Goal: Task Accomplishment & Management: Complete application form

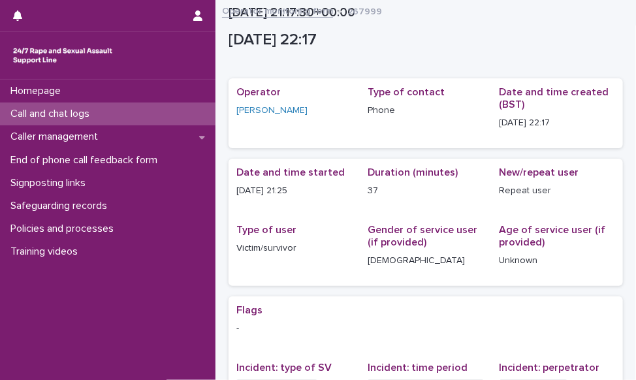
scroll to position [336, 0]
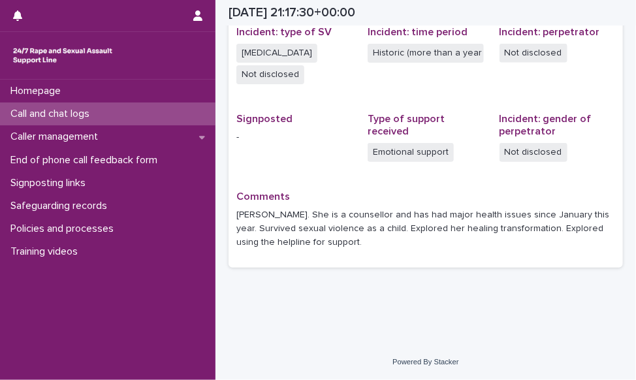
drag, startPoint x: 0, startPoint y: 0, endPoint x: 70, endPoint y: 116, distance: 135.3
click at [70, 116] on p "Call and chat logs" at bounding box center [52, 114] width 95 height 12
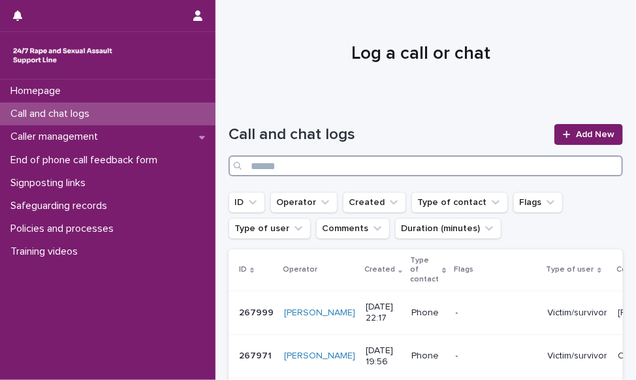
click at [436, 170] on input "Search" at bounding box center [425, 165] width 394 height 21
type input "*****"
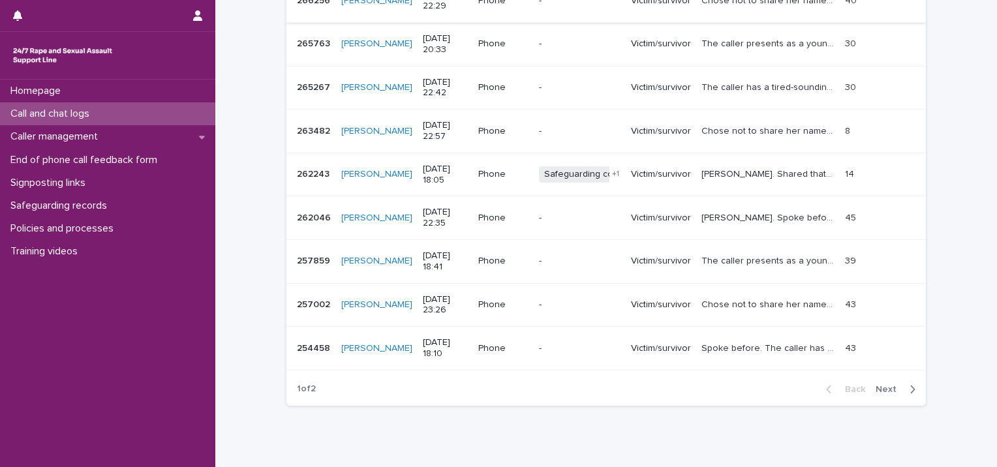
scroll to position [326, 0]
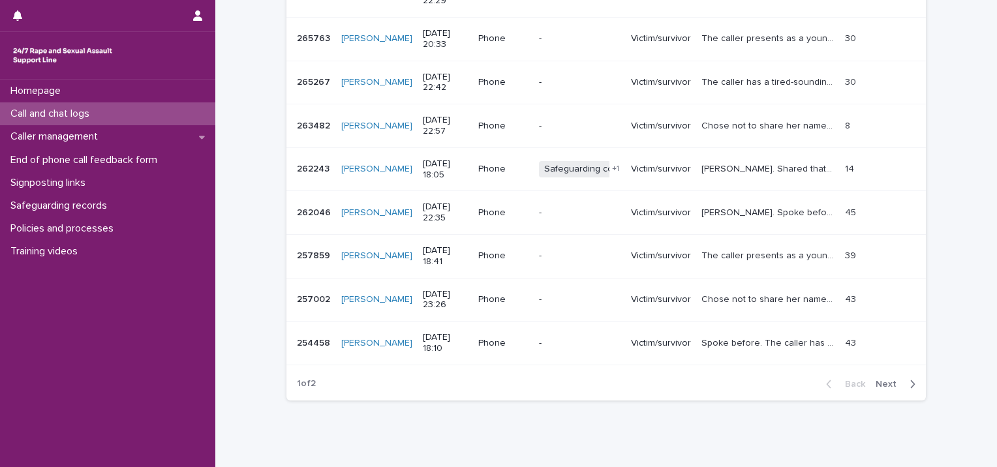
click at [635, 214] on p "[PERSON_NAME]. Spoke before. Her voice sounds tired, hoarse and deep. Survived …" at bounding box center [770, 212] width 136 height 14
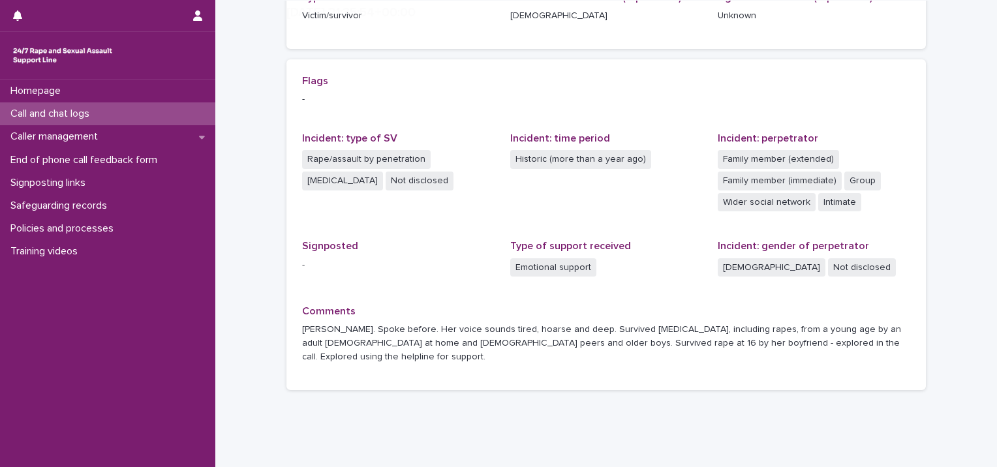
scroll to position [282, 0]
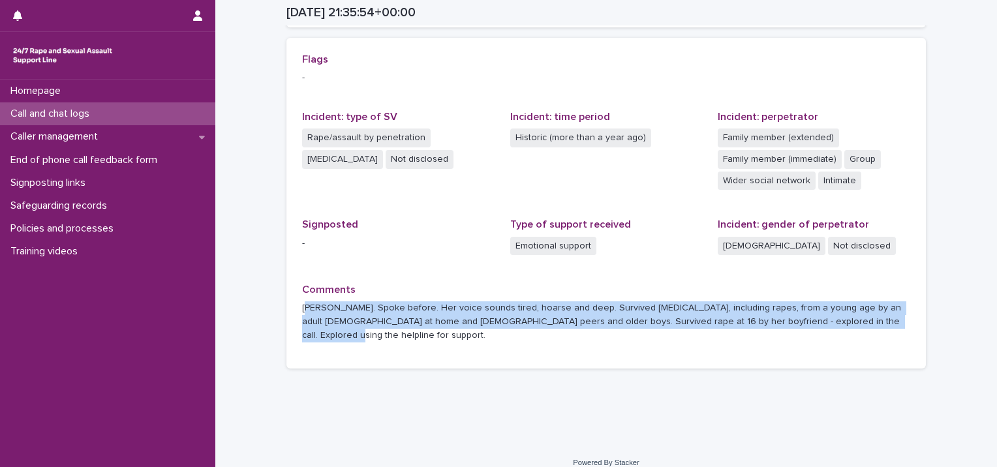
drag, startPoint x: 843, startPoint y: 323, endPoint x: 301, endPoint y: 306, distance: 542.6
click at [302, 306] on p "[PERSON_NAME]. Spoke before. Her voice sounds tired, hoarse and deep. Survived …" at bounding box center [606, 322] width 608 height 40
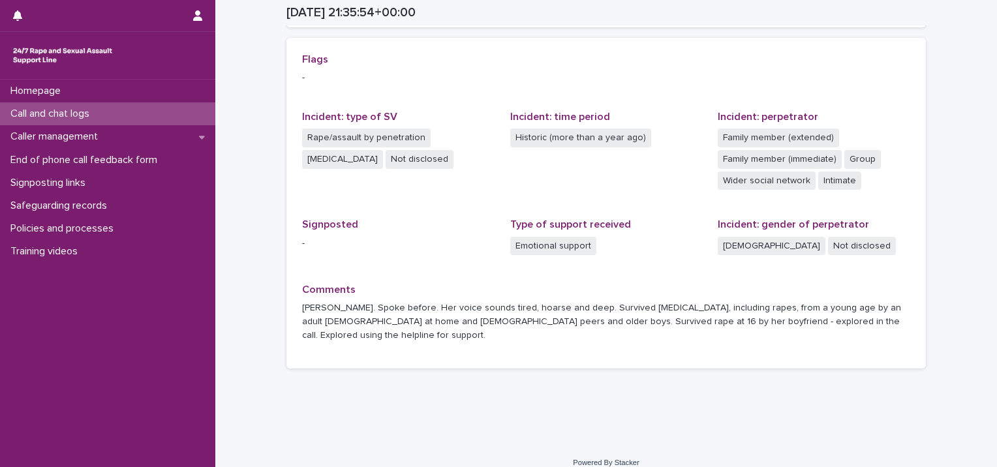
click at [302, 305] on p "[PERSON_NAME]. Spoke before. Her voice sounds tired, hoarse and deep. Survived …" at bounding box center [606, 322] width 608 height 40
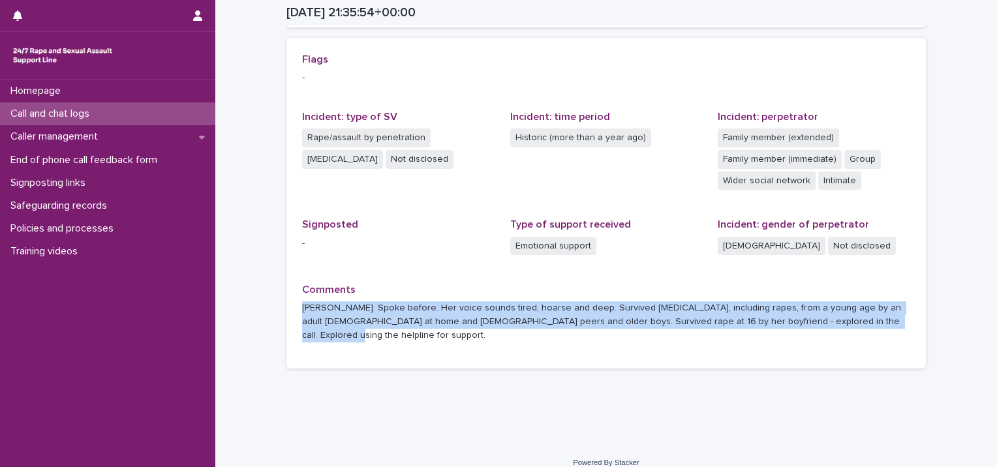
drag, startPoint x: 296, startPoint y: 306, endPoint x: 942, endPoint y: 319, distance: 646.3
click at [635, 319] on div "Loading... Saving… Loading... Saving… [DATE] 21:35:54+00:00 [DATE] 22:35 Sorry,…" at bounding box center [606, 81] width 782 height 725
copy p "[PERSON_NAME]. Spoke before. Her voice sounds tired, hoarse and deep. Survived …"
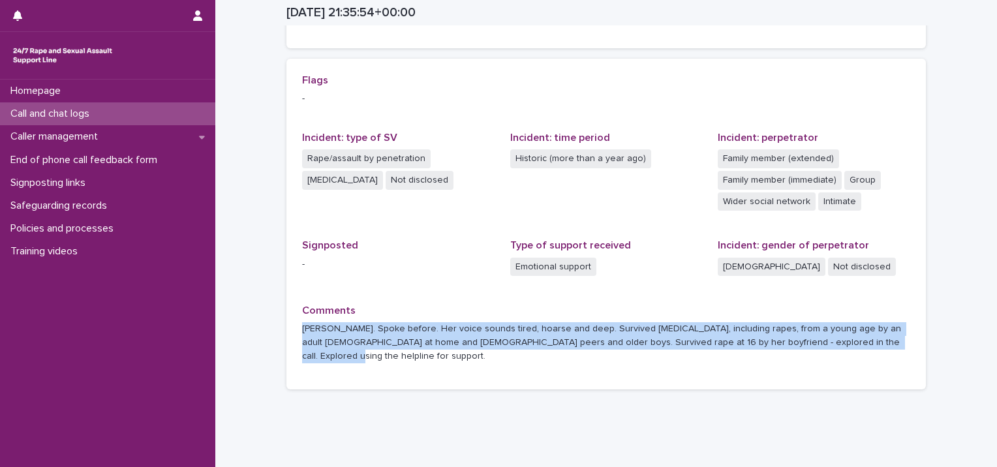
scroll to position [196, 0]
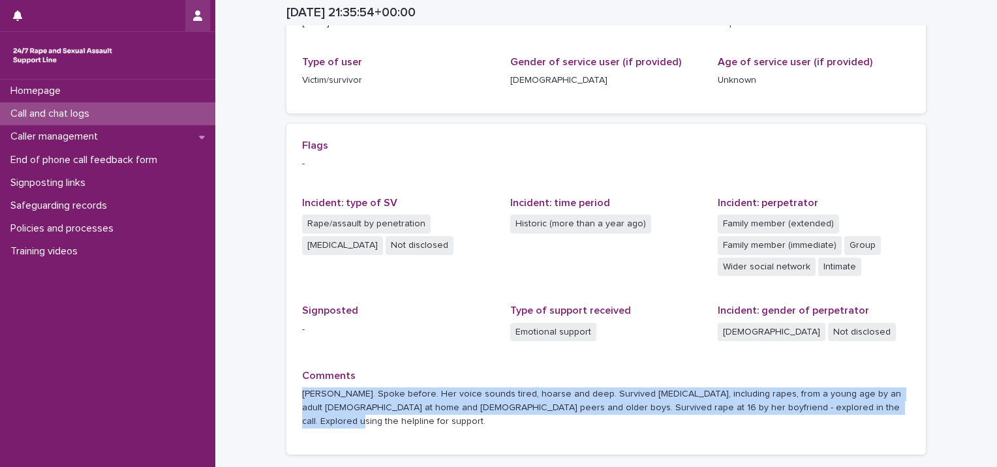
click at [191, 22] on button "button" at bounding box center [197, 15] width 25 height 31
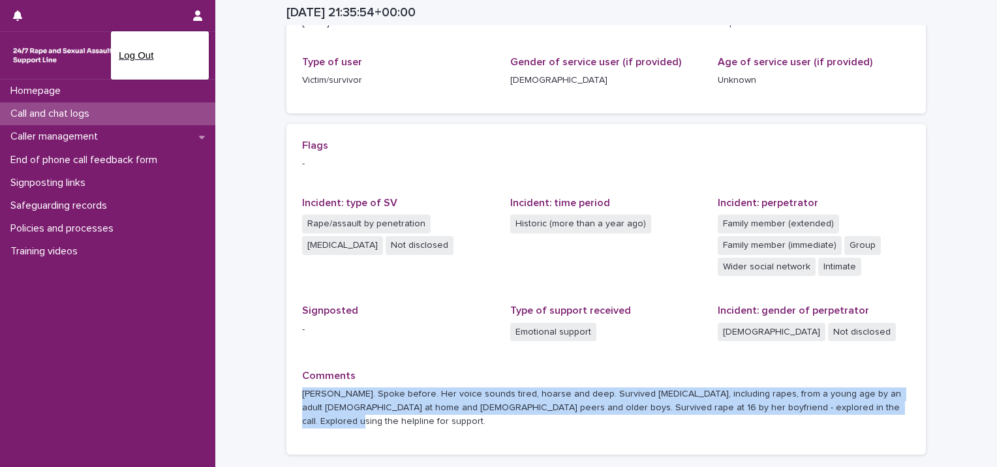
click at [162, 52] on p "Log Out" at bounding box center [160, 55] width 82 height 22
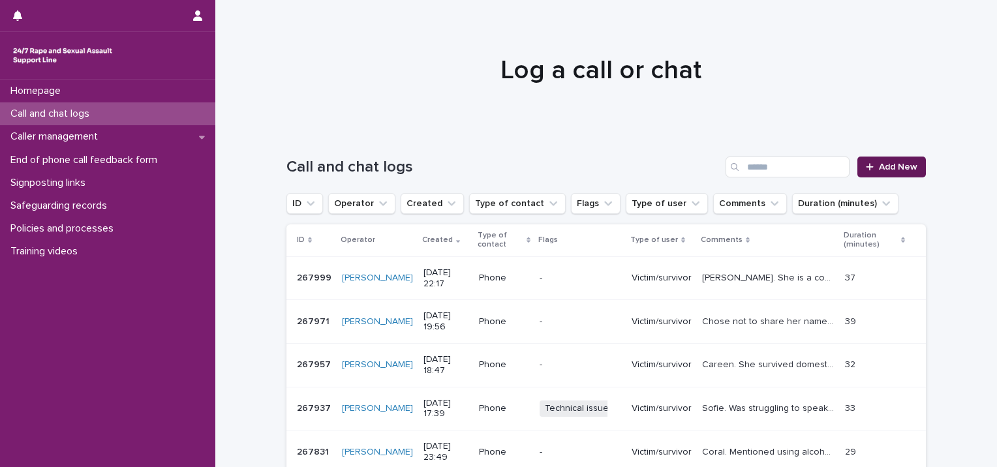
click at [890, 166] on span "Add New" at bounding box center [898, 167] width 39 height 9
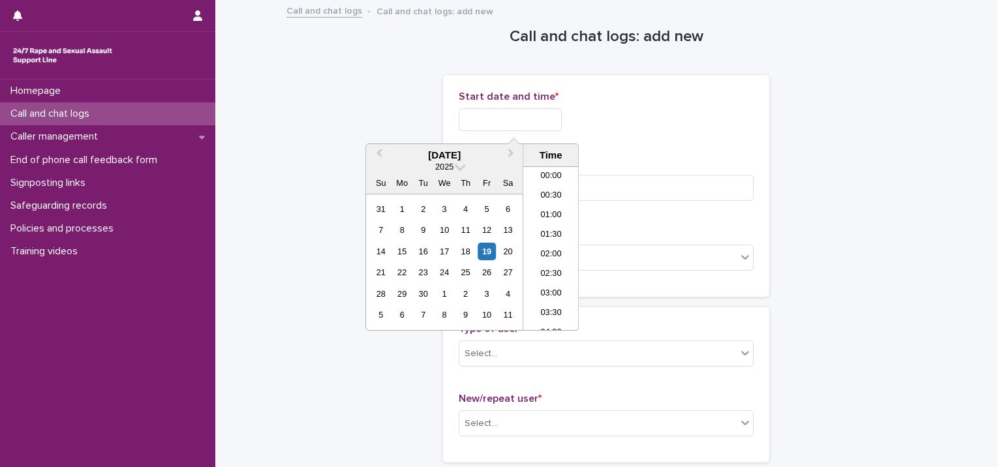
click at [537, 123] on input "text" at bounding box center [510, 119] width 103 height 23
click at [551, 285] on li "22:30" at bounding box center [550, 282] width 55 height 20
drag, startPoint x: 558, startPoint y: 120, endPoint x: 557, endPoint y: 112, distance: 8.6
click at [557, 117] on input "**********" at bounding box center [510, 119] width 103 height 23
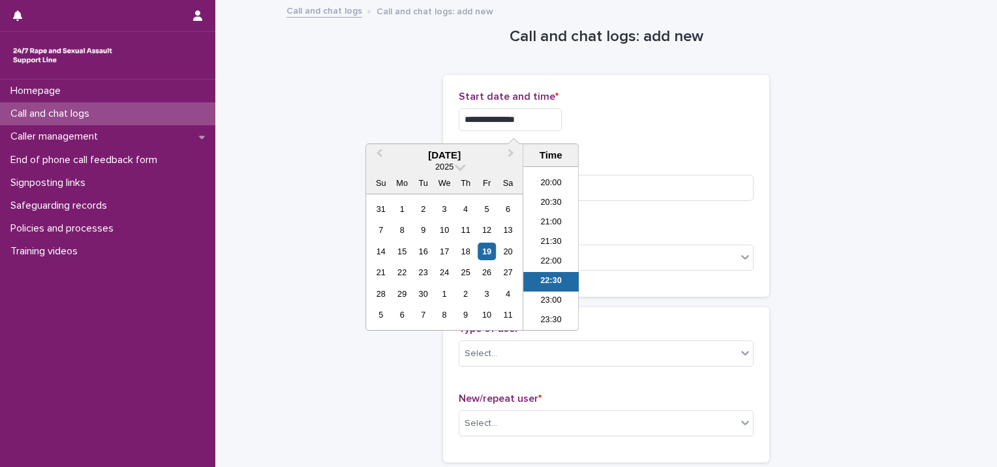
click at [543, 120] on input "**********" at bounding box center [510, 119] width 103 height 23
type input "**********"
click at [734, 188] on input at bounding box center [606, 188] width 295 height 26
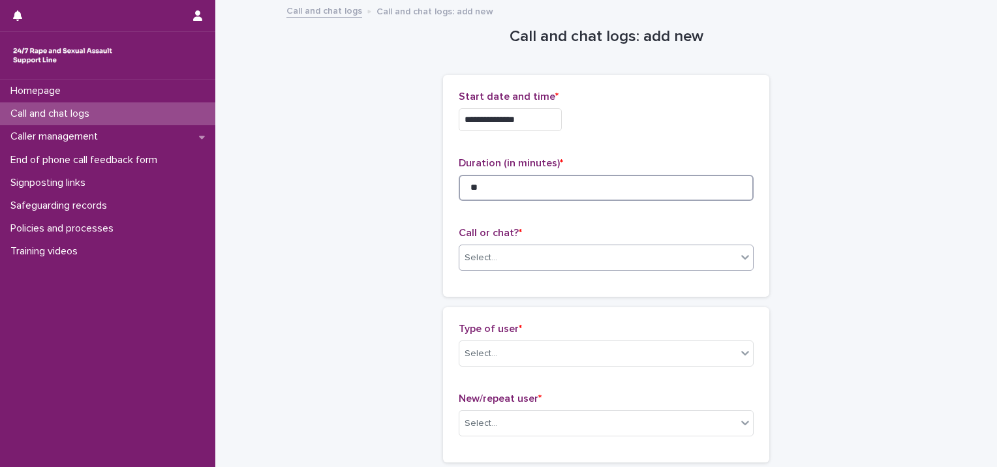
type input "**"
click at [656, 256] on div "Select..." at bounding box center [597, 258] width 277 height 22
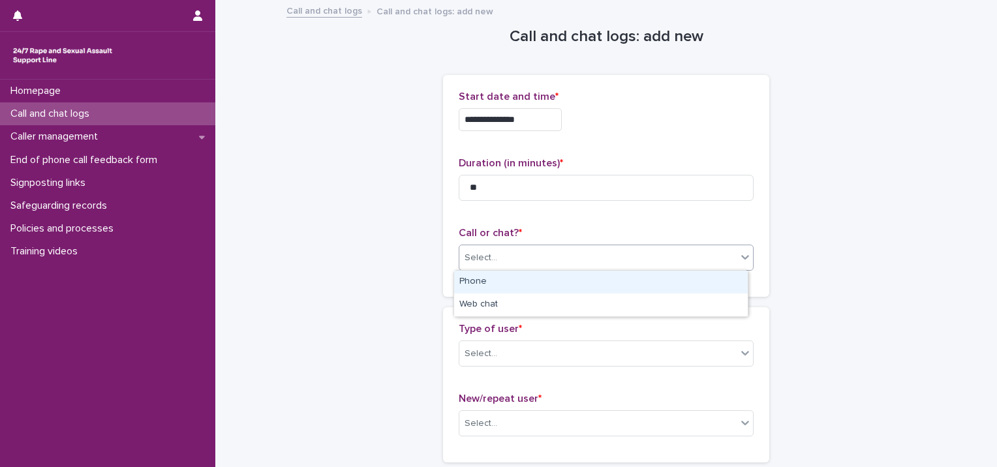
drag, startPoint x: 624, startPoint y: 285, endPoint x: 373, endPoint y: 372, distance: 265.2
click at [622, 285] on div "Phone" at bounding box center [601, 282] width 294 height 23
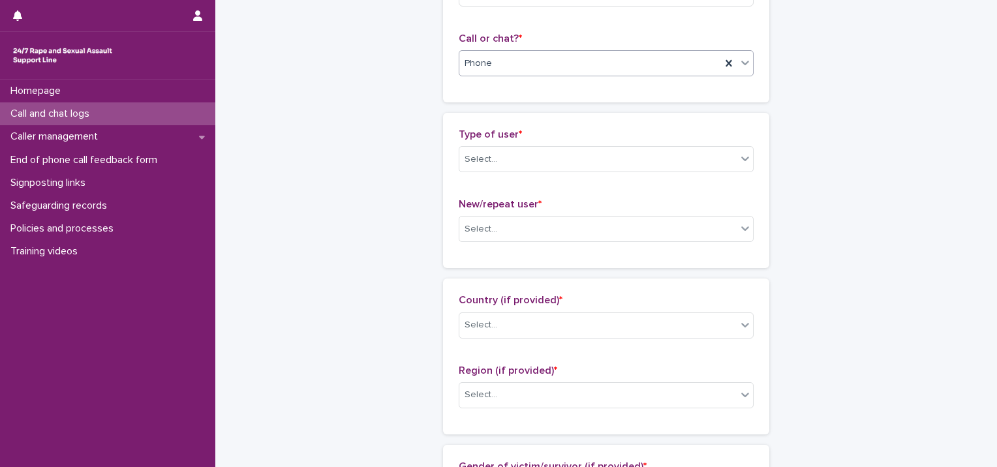
scroll to position [196, 0]
click at [504, 148] on div "Select..." at bounding box center [597, 159] width 277 height 22
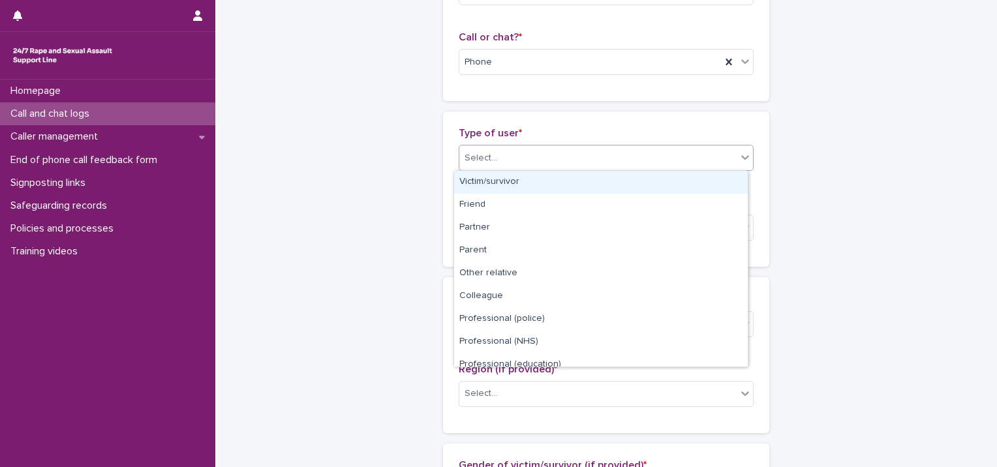
click at [504, 180] on div "Victim/survivor" at bounding box center [601, 182] width 294 height 23
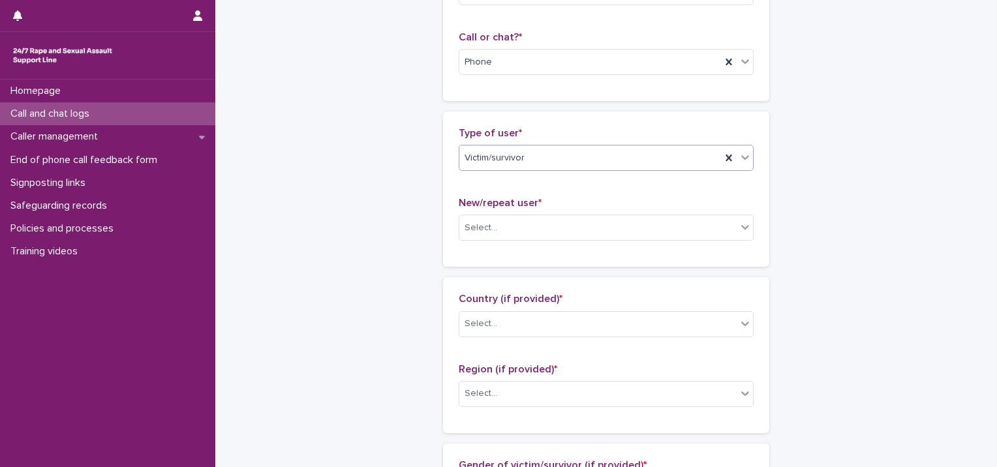
scroll to position [261, 0]
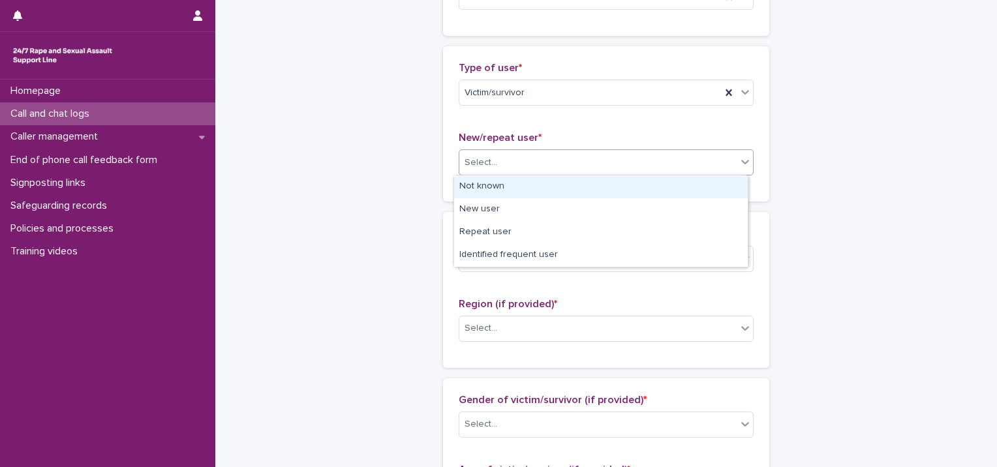
click at [517, 166] on div "Select..." at bounding box center [597, 163] width 277 height 22
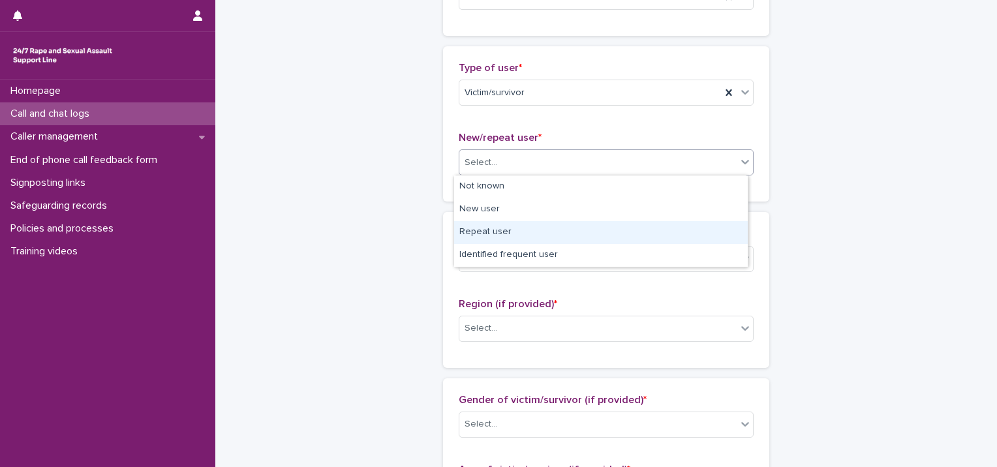
click at [525, 232] on div "Repeat user" at bounding box center [601, 232] width 294 height 23
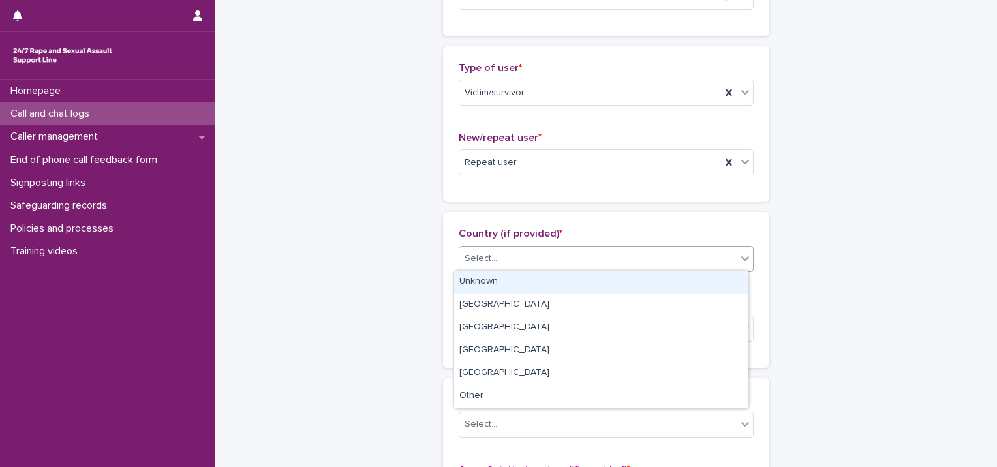
click at [520, 264] on div "Select..." at bounding box center [597, 259] width 277 height 22
click at [518, 285] on div "Unknown" at bounding box center [601, 282] width 294 height 23
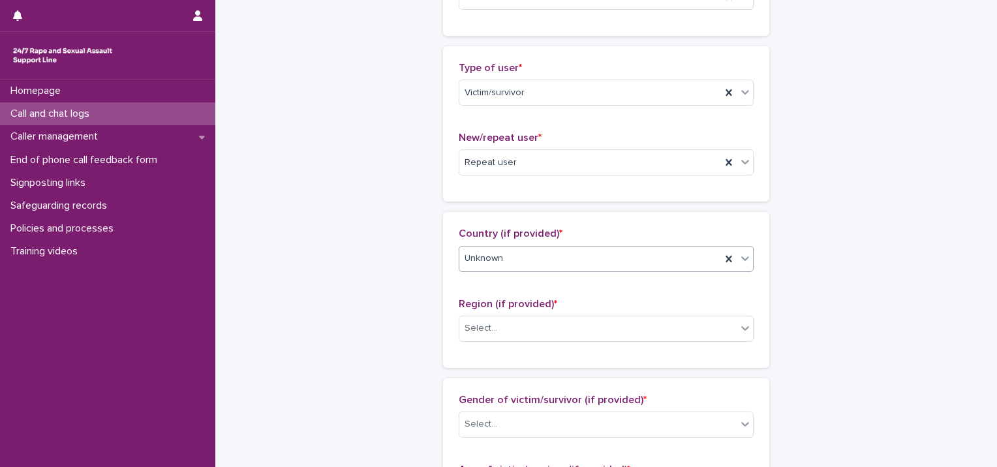
scroll to position [392, 0]
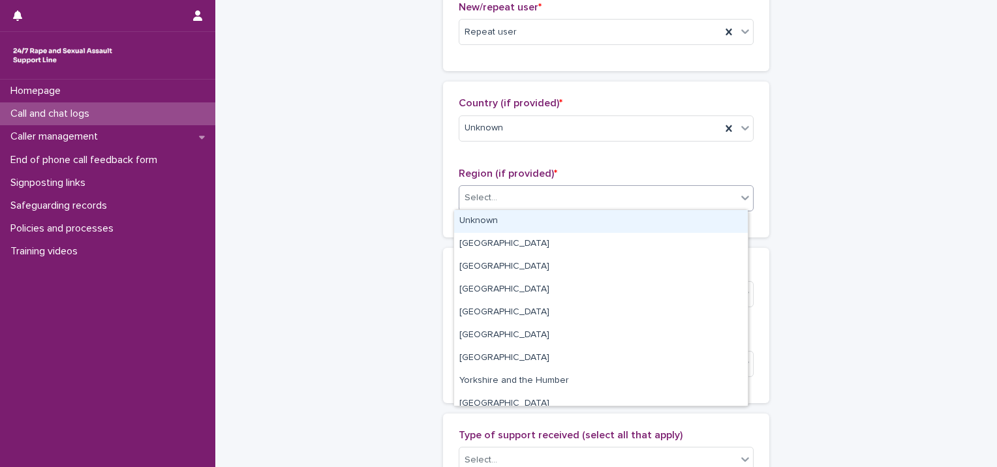
click at [524, 202] on div "Select..." at bounding box center [597, 198] width 277 height 22
drag, startPoint x: 519, startPoint y: 222, endPoint x: 514, endPoint y: 234, distance: 13.2
click at [519, 223] on div "Unknown" at bounding box center [601, 221] width 294 height 23
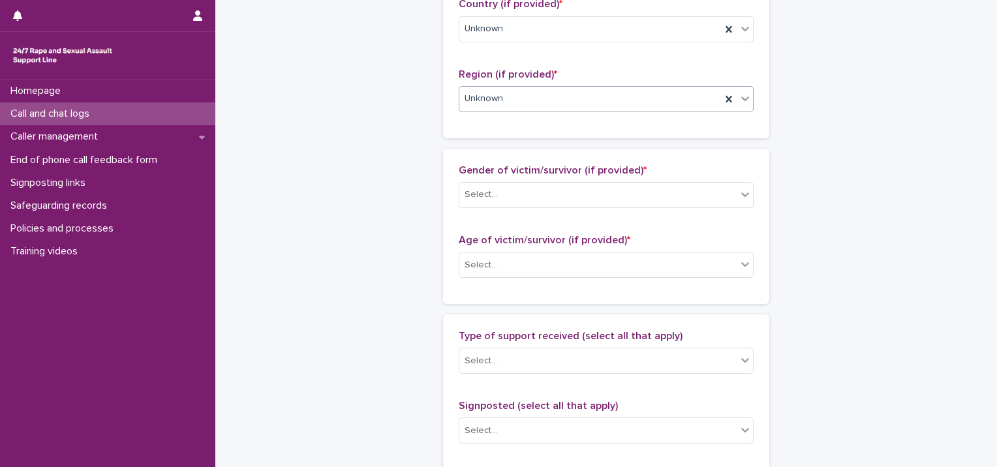
scroll to position [522, 0]
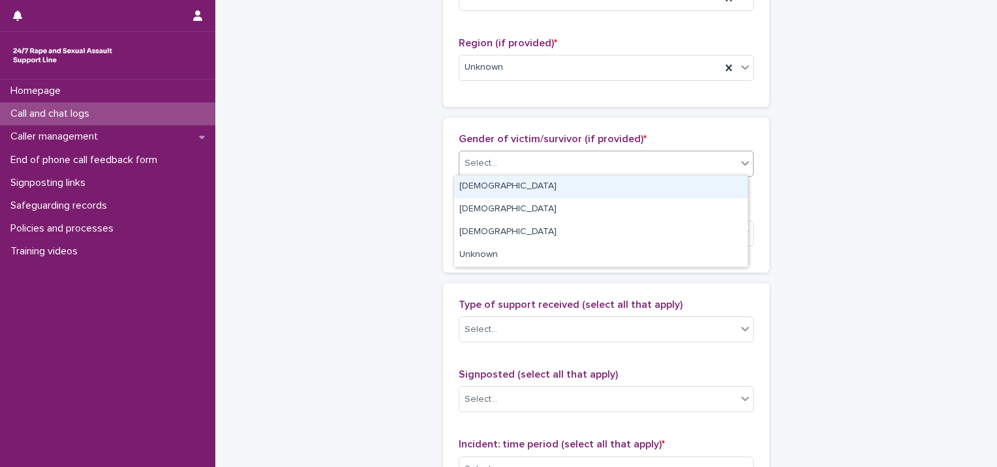
drag, startPoint x: 527, startPoint y: 159, endPoint x: 525, endPoint y: 172, distance: 13.3
click at [528, 161] on div "Select..." at bounding box center [597, 164] width 277 height 22
click at [519, 184] on div "[DEMOGRAPHIC_DATA]" at bounding box center [601, 187] width 294 height 23
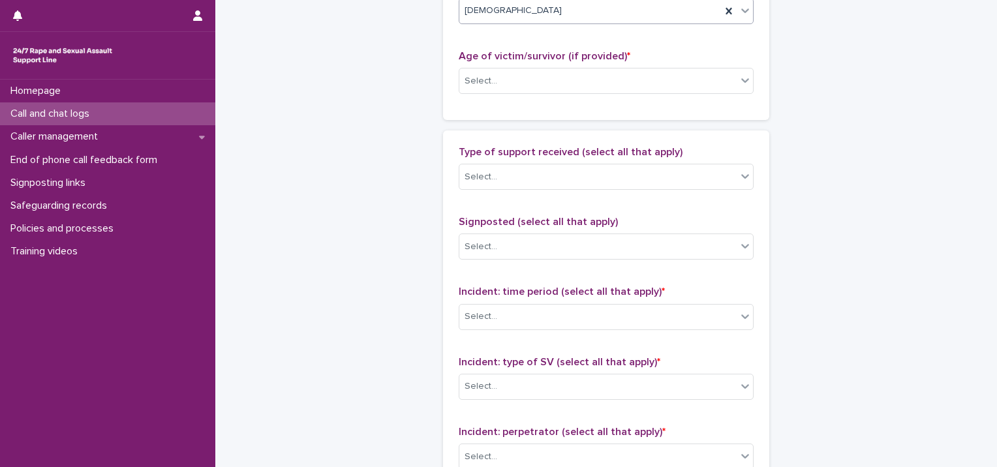
scroll to position [653, 0]
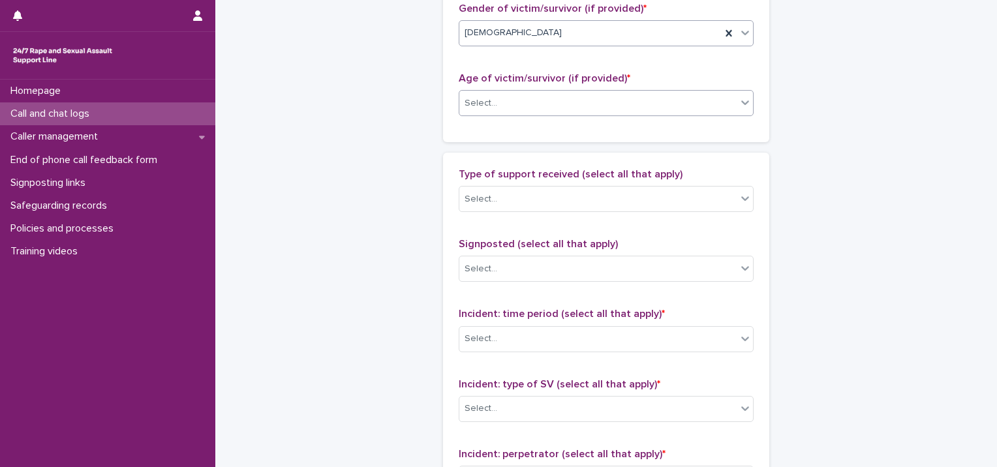
click at [538, 96] on div "Select..." at bounding box center [597, 104] width 277 height 22
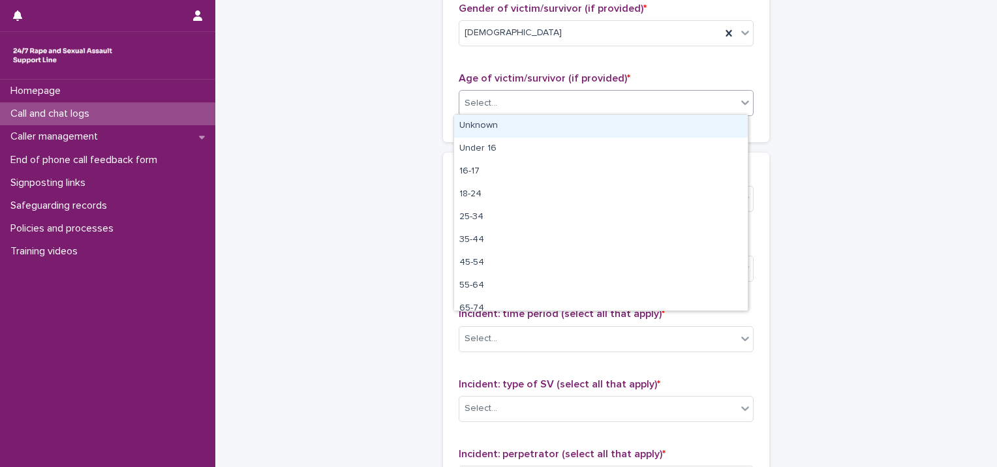
drag, startPoint x: 531, startPoint y: 121, endPoint x: 535, endPoint y: 148, distance: 27.0
click at [532, 122] on div "Unknown" at bounding box center [601, 126] width 294 height 23
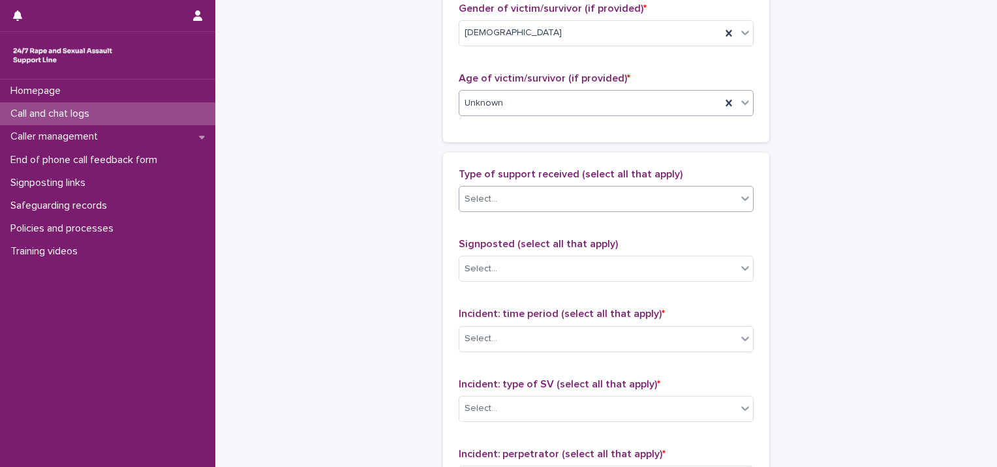
click at [523, 200] on div "Select..." at bounding box center [597, 200] width 277 height 22
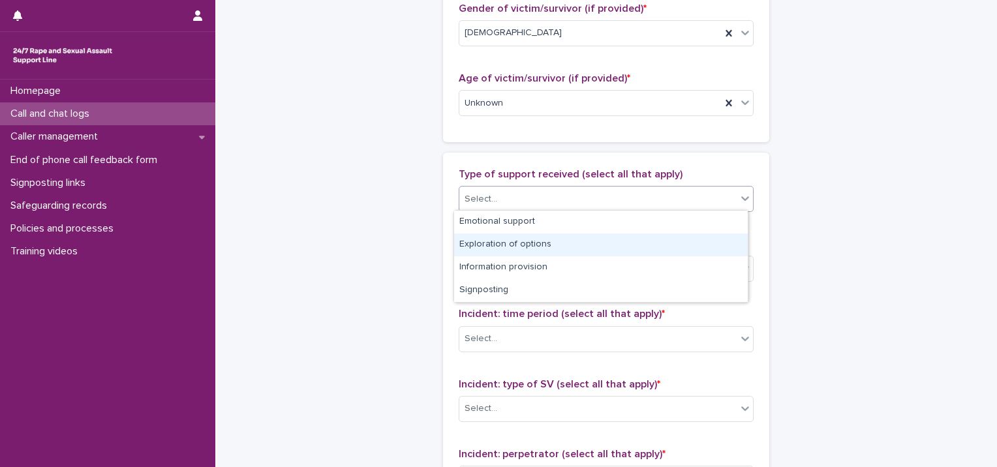
click at [512, 238] on div "Exploration of options" at bounding box center [601, 245] width 294 height 23
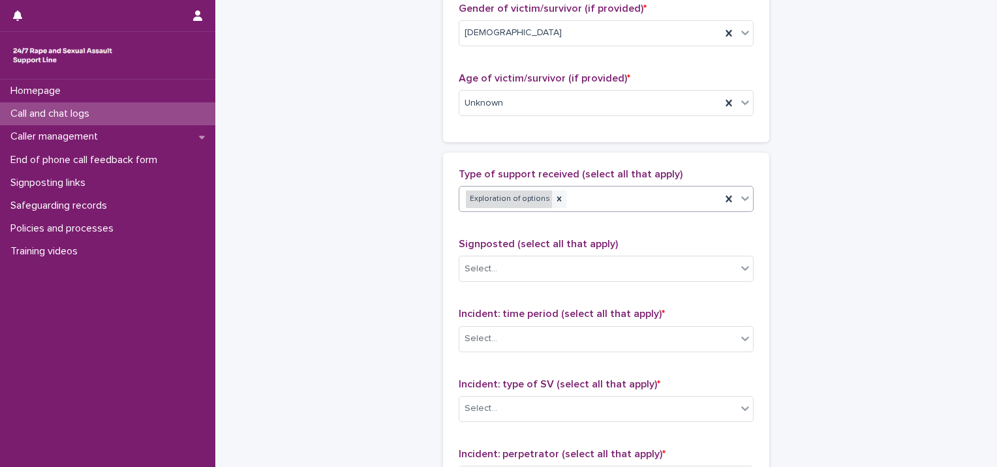
drag, startPoint x: 521, startPoint y: 206, endPoint x: 525, endPoint y: 193, distance: 13.5
click at [525, 193] on div "Exploration of options" at bounding box center [509, 200] width 86 height 18
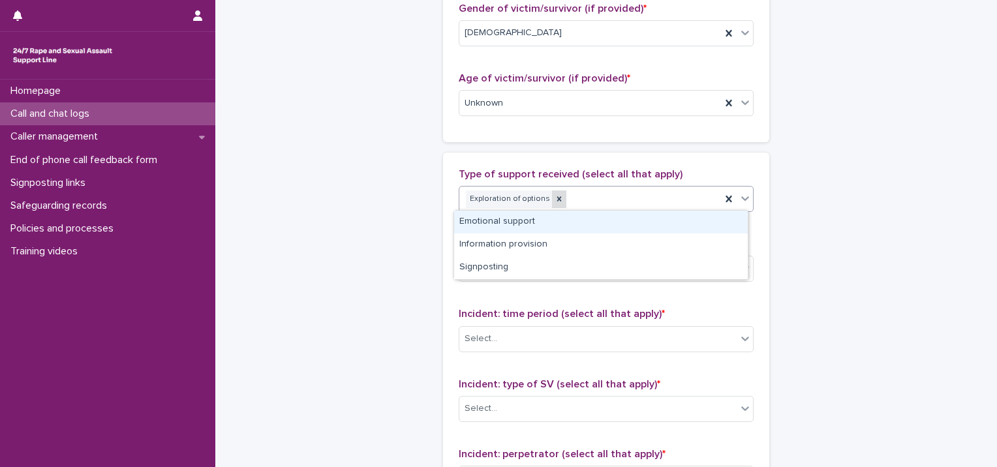
click at [555, 200] on icon at bounding box center [559, 199] width 9 height 9
click at [552, 200] on div "Select..." at bounding box center [597, 200] width 277 height 22
click at [549, 213] on div "Emotional support" at bounding box center [601, 222] width 294 height 23
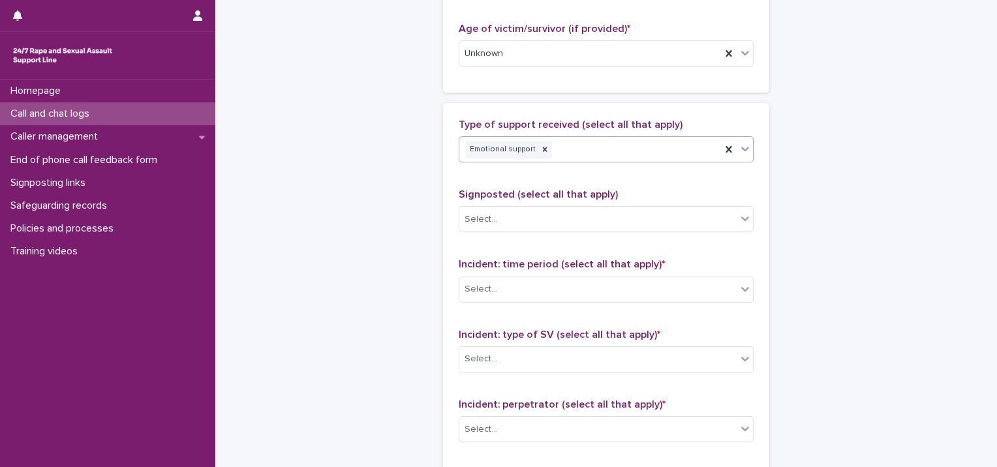
scroll to position [783, 0]
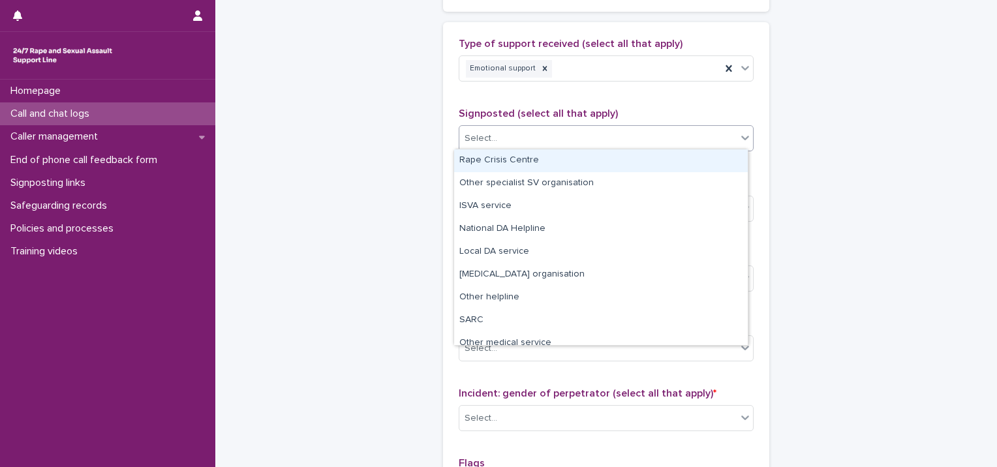
click at [533, 136] on div "Select..." at bounding box center [597, 139] width 277 height 22
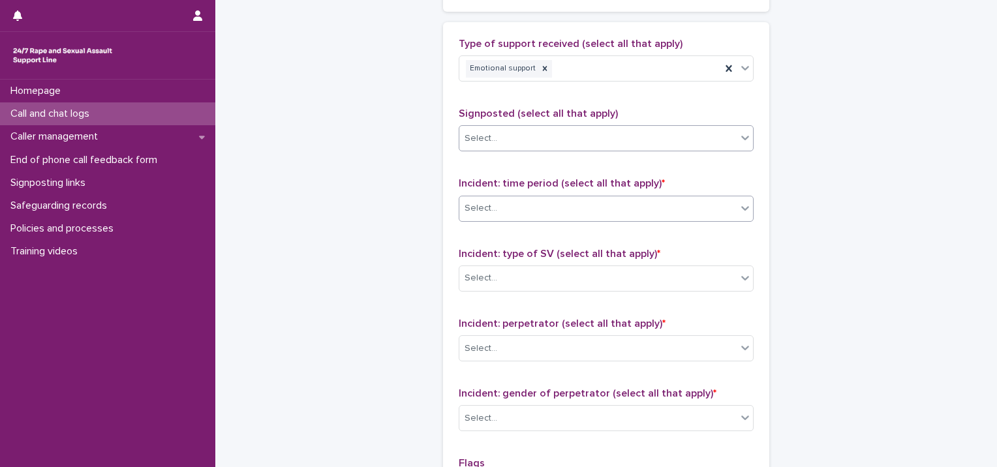
click at [516, 204] on div "Select..." at bounding box center [597, 209] width 277 height 22
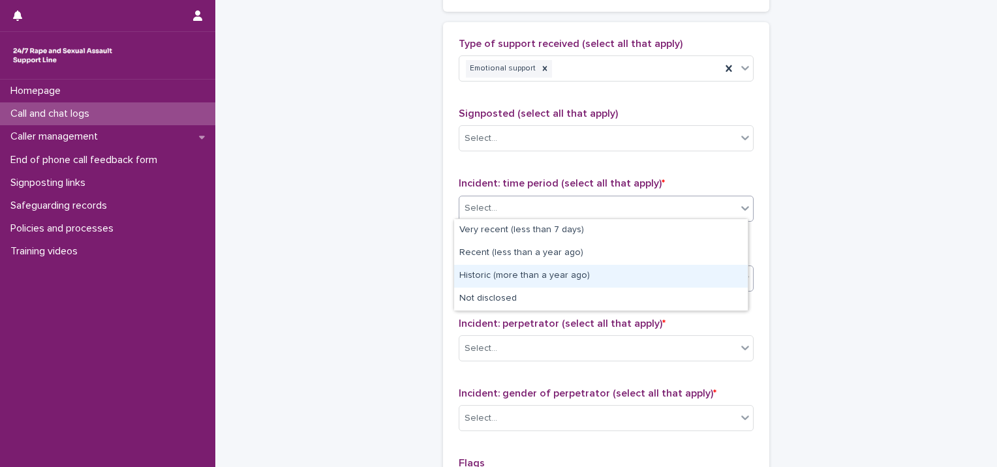
click at [492, 277] on div "Historic (more than a year ago)" at bounding box center [601, 276] width 294 height 23
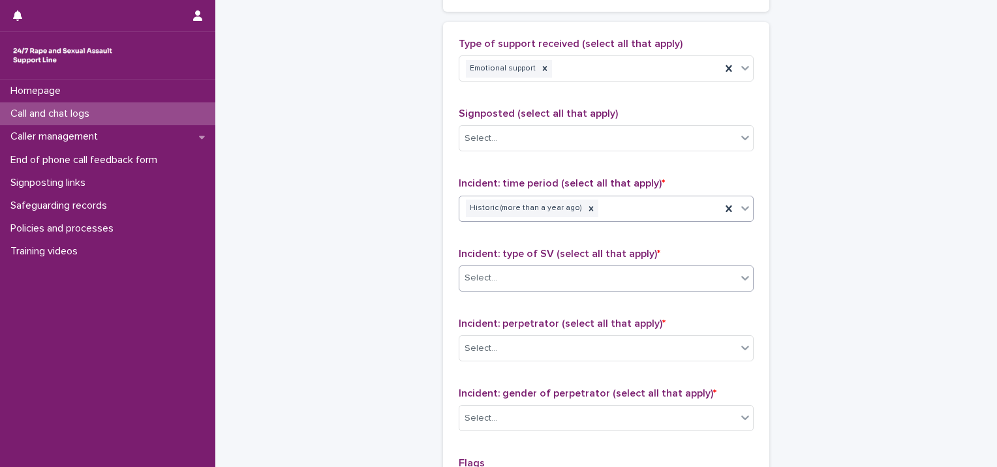
click at [499, 277] on input "text" at bounding box center [499, 278] width 1 height 11
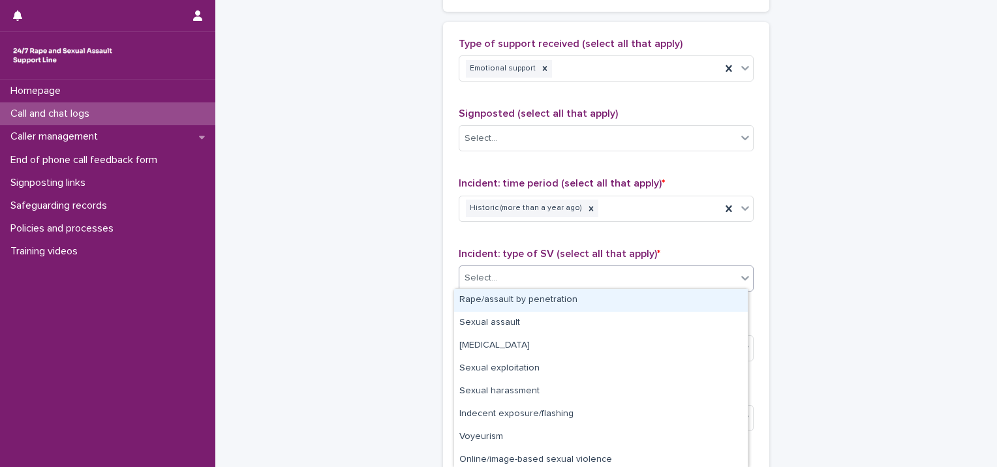
click at [492, 299] on div "Rape/assault by penetration" at bounding box center [601, 300] width 294 height 23
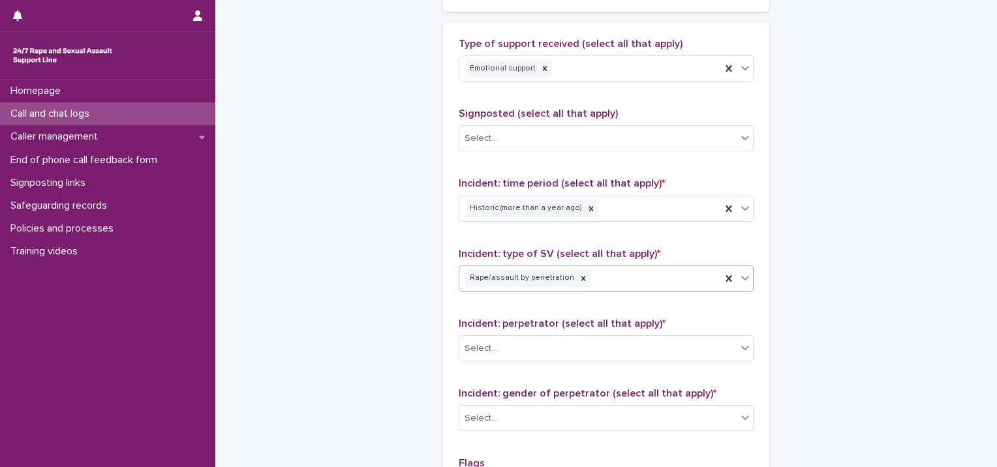
click at [612, 273] on div "Rape/assault by penetration" at bounding box center [590, 278] width 262 height 23
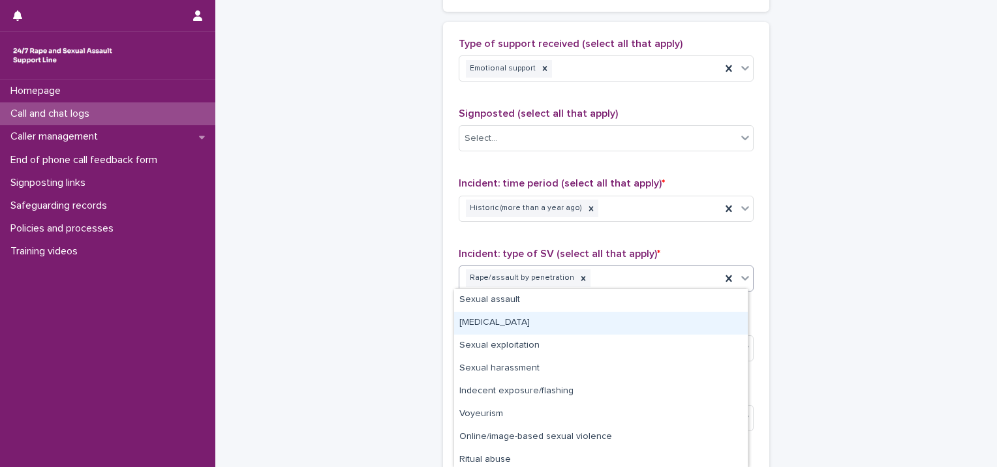
click at [590, 317] on div "[MEDICAL_DATA]" at bounding box center [601, 323] width 294 height 23
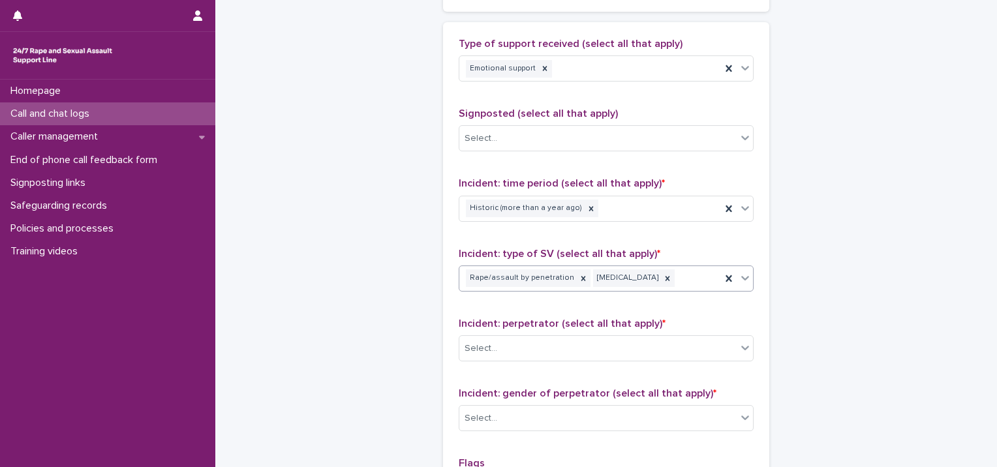
click at [696, 272] on div "Rape/assault by penetration Child sexual abuse" at bounding box center [590, 278] width 262 height 23
click at [675, 272] on div "Rape/assault by penetration Child sexual abuse" at bounding box center [590, 278] width 262 height 23
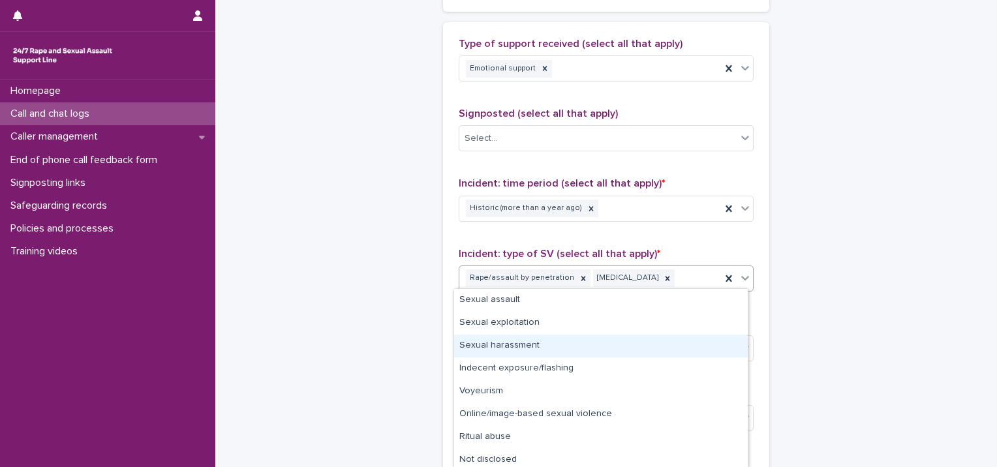
scroll to position [3, 0]
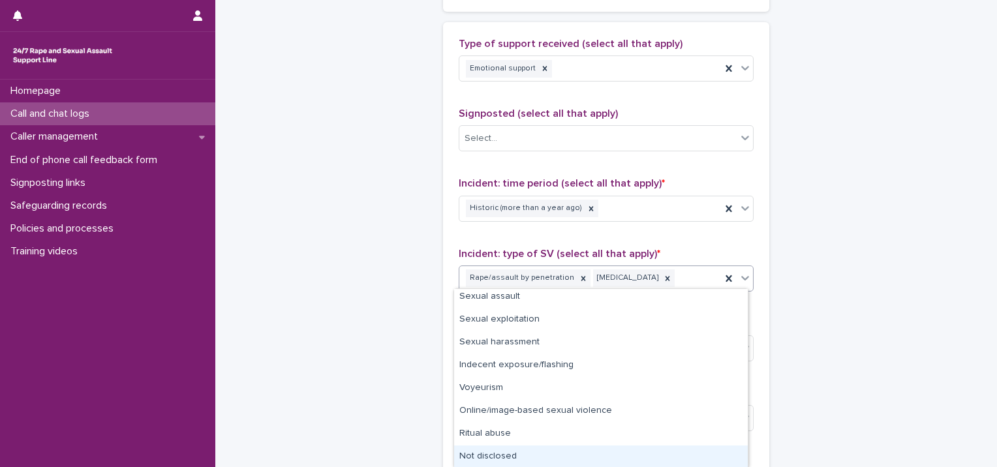
click at [563, 453] on div "Not disclosed" at bounding box center [601, 457] width 294 height 23
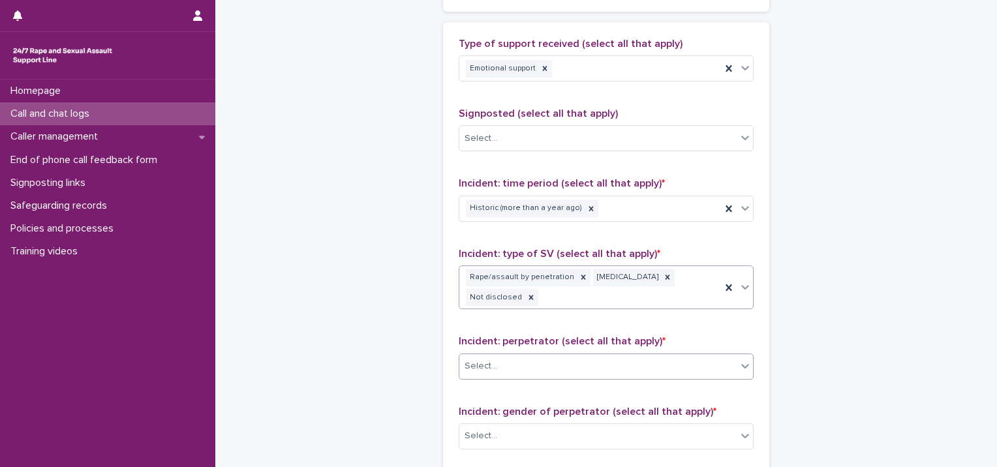
scroll to position [914, 0]
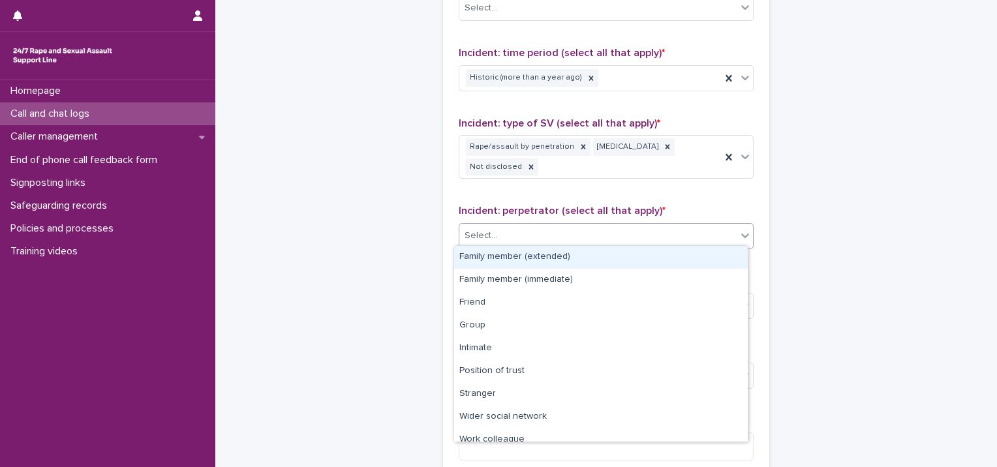
click at [510, 225] on div "Select..." at bounding box center [597, 236] width 277 height 22
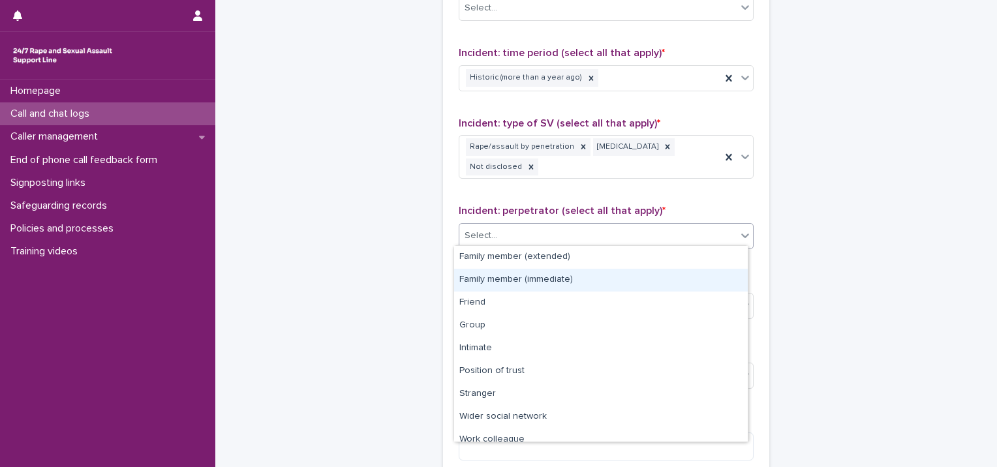
drag, startPoint x: 519, startPoint y: 268, endPoint x: 533, endPoint y: 270, distance: 14.4
click at [520, 275] on div "Family member (immediate)" at bounding box center [601, 280] width 294 height 23
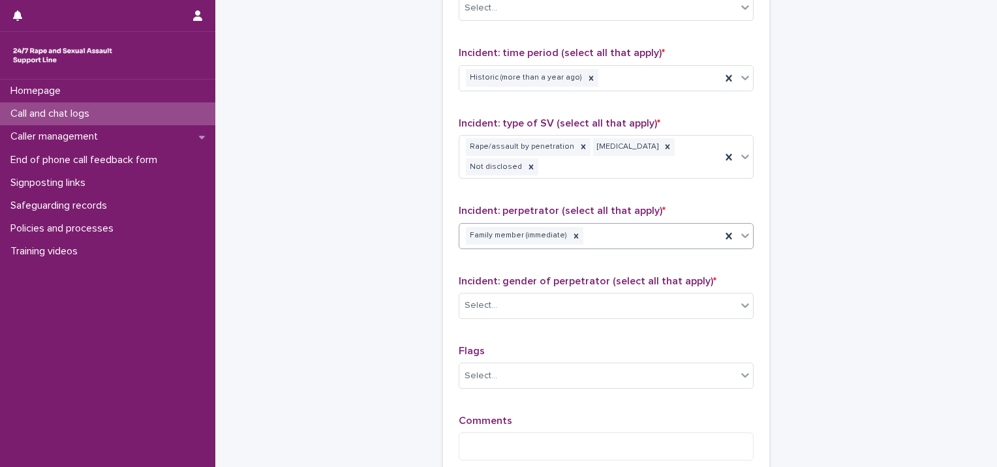
click at [627, 240] on div "Family member (immediate)" at bounding box center [590, 236] width 262 height 23
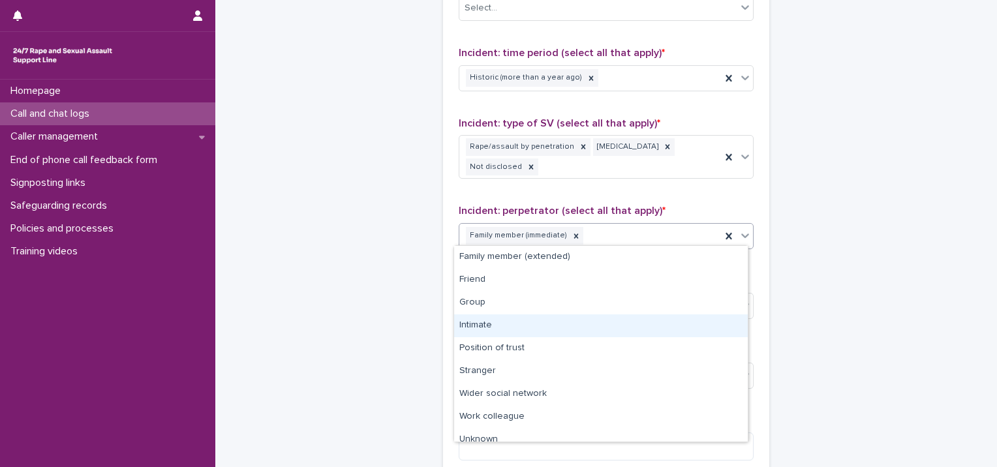
click at [575, 319] on div "Intimate" at bounding box center [601, 326] width 294 height 23
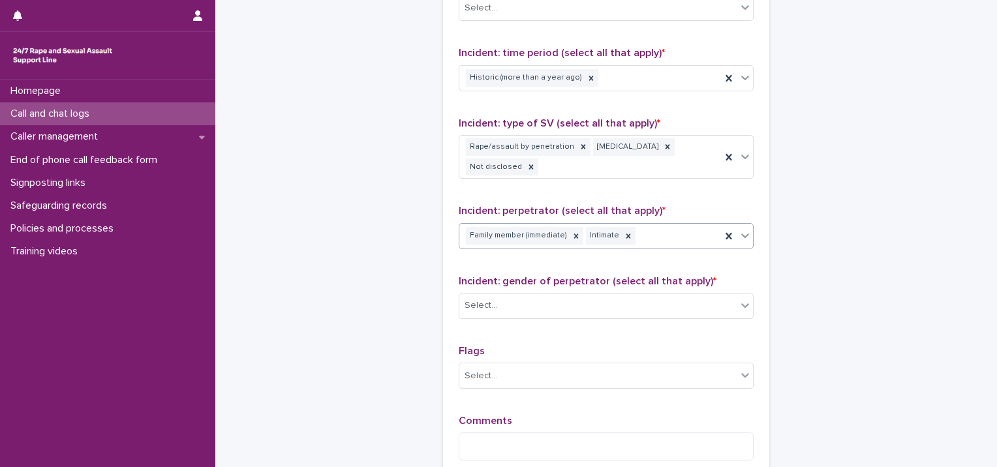
drag, startPoint x: 682, startPoint y: 228, endPoint x: 676, endPoint y: 236, distance: 10.3
click at [681, 228] on div "Family member (immediate) Intimate" at bounding box center [590, 236] width 262 height 23
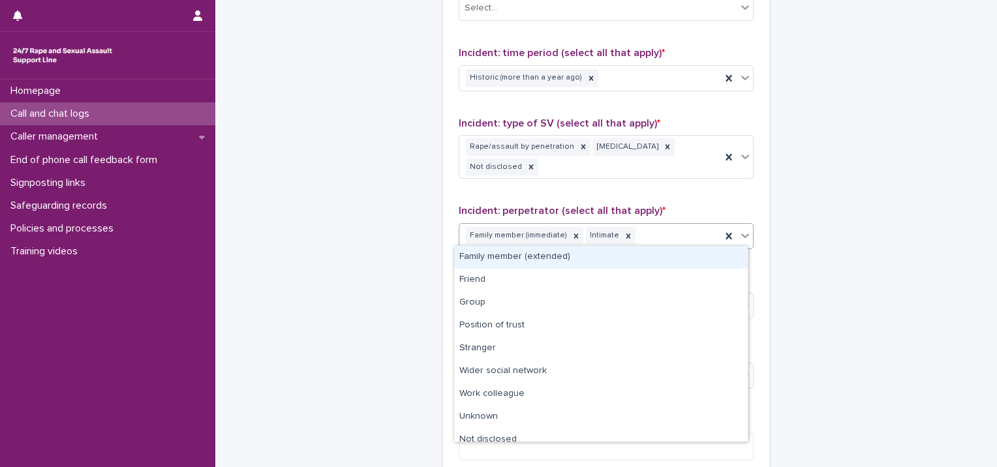
click at [619, 262] on div "Family member (extended)" at bounding box center [601, 257] width 294 height 23
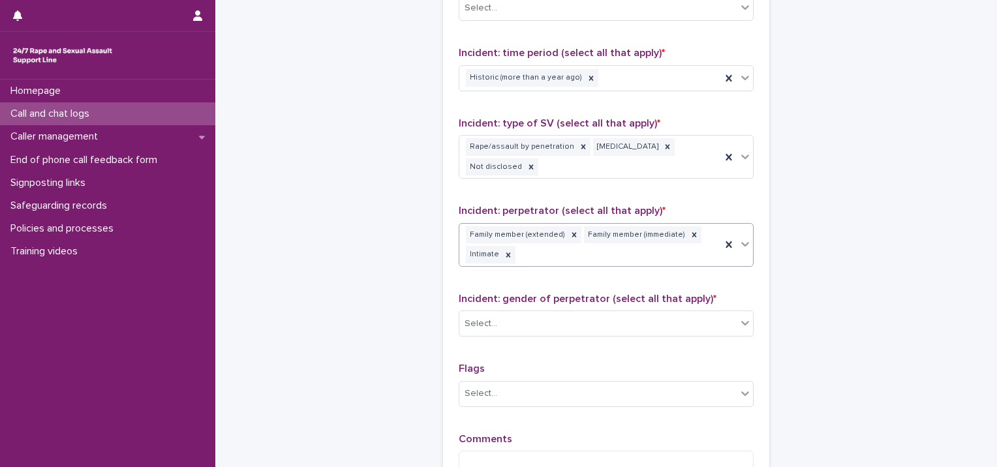
click at [669, 256] on div "Family member (extended) Family member (immediate) Intimate" at bounding box center [590, 245] width 262 height 43
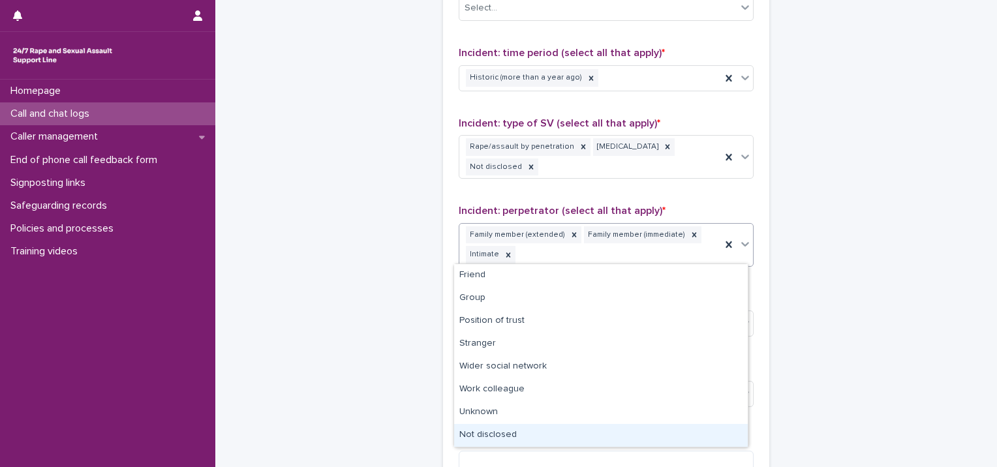
click at [555, 431] on div "Not disclosed" at bounding box center [601, 435] width 294 height 23
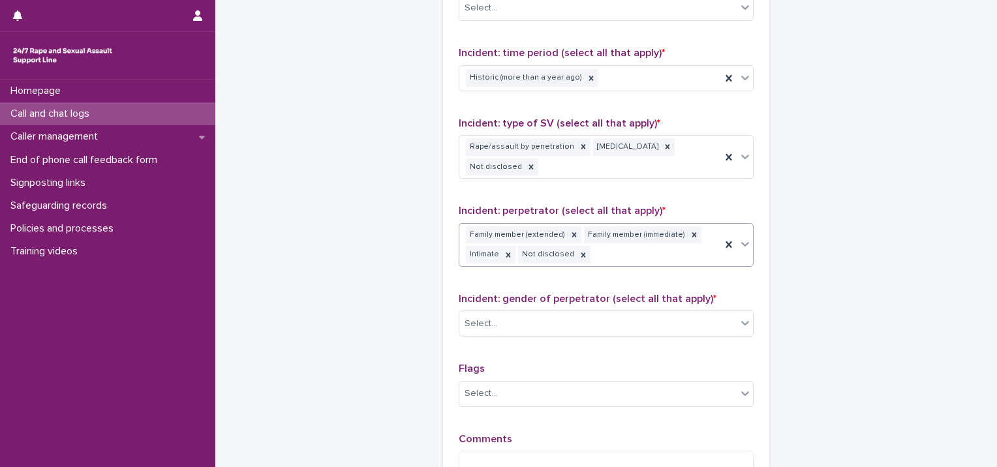
click at [595, 256] on div "Family member (extended) Family member (immediate) Intimate Not disclosed" at bounding box center [590, 245] width 262 height 43
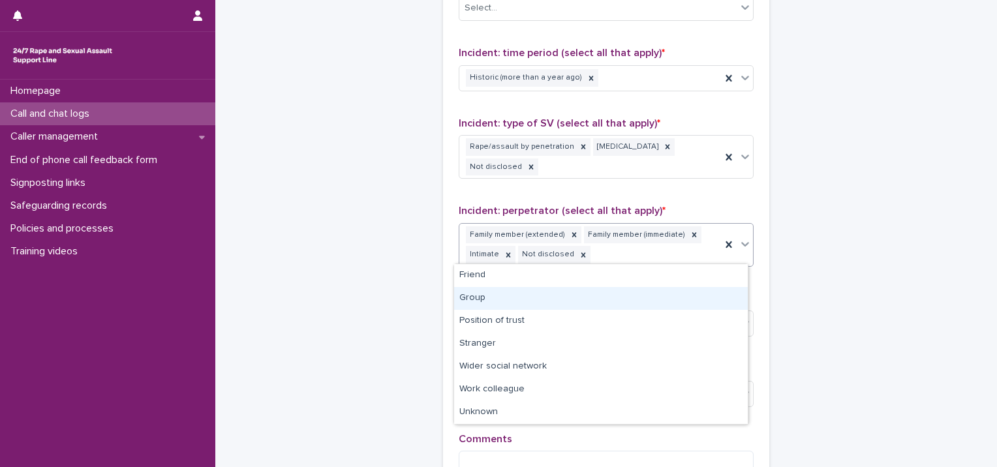
click at [567, 296] on div "Group" at bounding box center [601, 298] width 294 height 23
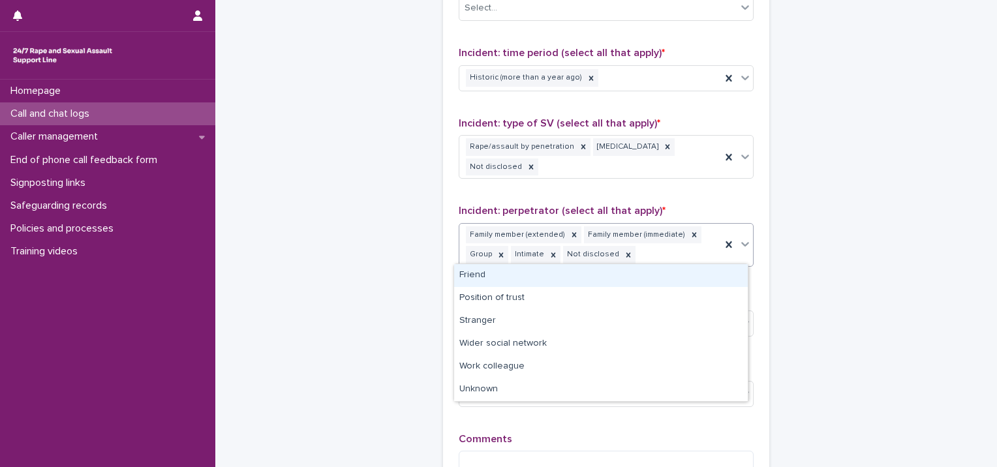
click at [664, 254] on div "Family member (extended) Family member (immediate) Group Intimate Not disclosed" at bounding box center [590, 245] width 262 height 43
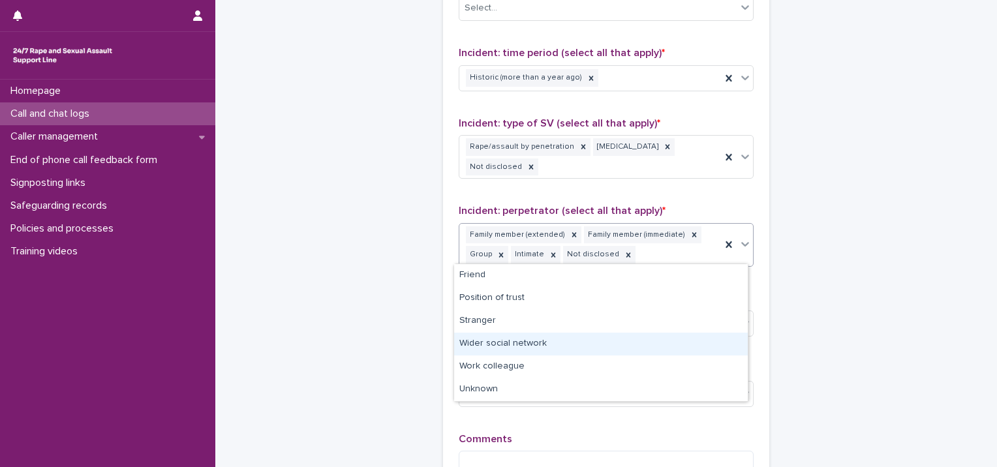
click at [562, 335] on div "Wider social network" at bounding box center [601, 344] width 294 height 23
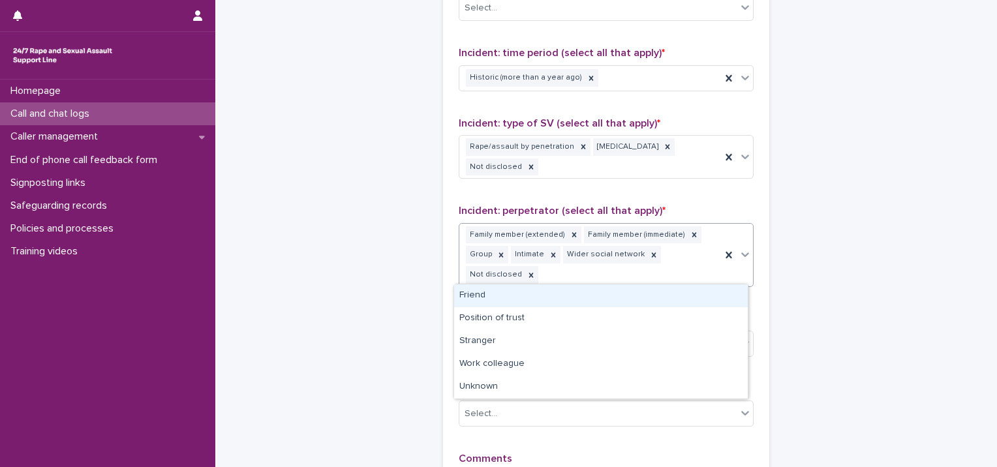
drag, startPoint x: 614, startPoint y: 266, endPoint x: 595, endPoint y: 285, distance: 26.8
click at [613, 266] on div "Family member (extended) Family member (immediate) Group Intimate Wider social …" at bounding box center [590, 255] width 262 height 63
drag, startPoint x: 835, startPoint y: 264, endPoint x: 627, endPoint y: 298, distance: 211.6
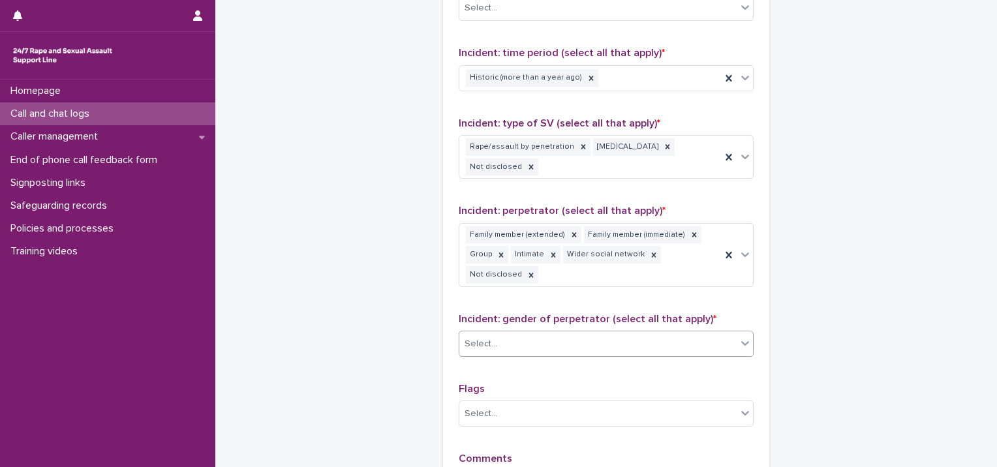
scroll to position [979, 0]
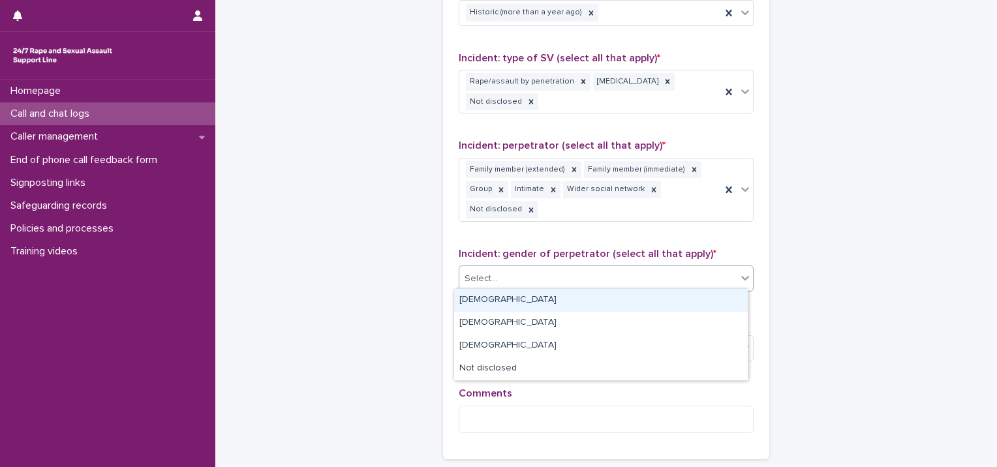
drag, startPoint x: 518, startPoint y: 273, endPoint x: 513, endPoint y: 290, distance: 17.6
click at [518, 272] on div "Select..." at bounding box center [597, 279] width 277 height 22
click at [513, 301] on div "[DEMOGRAPHIC_DATA]" at bounding box center [601, 300] width 294 height 23
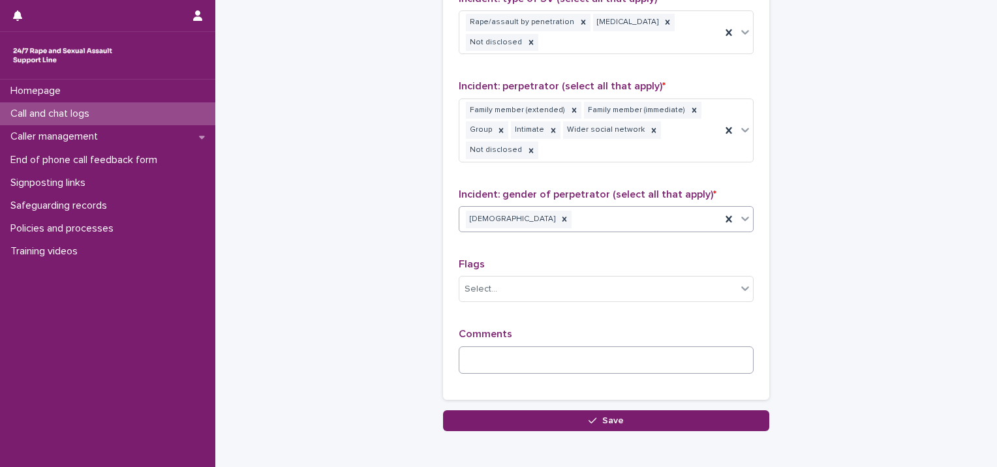
scroll to position [1101, 0]
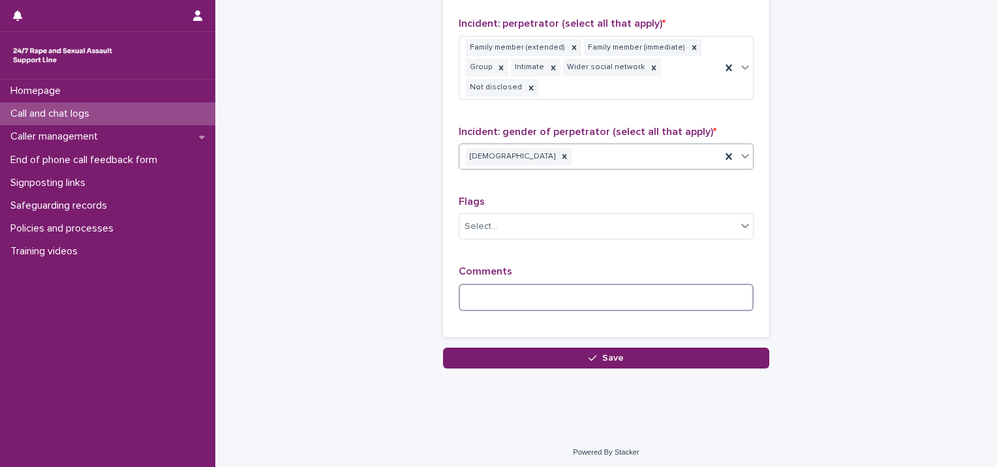
drag, startPoint x: 494, startPoint y: 305, endPoint x: 493, endPoint y: 298, distance: 7.2
click at [493, 305] on textarea at bounding box center [606, 298] width 295 height 28
paste textarea "**********"
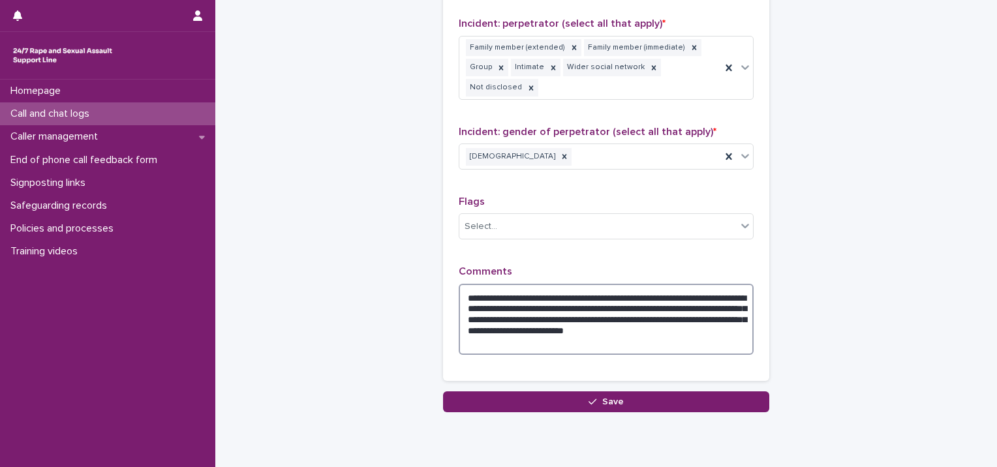
drag, startPoint x: 495, startPoint y: 291, endPoint x: 266, endPoint y: 290, distance: 228.4
type textarea "**********"
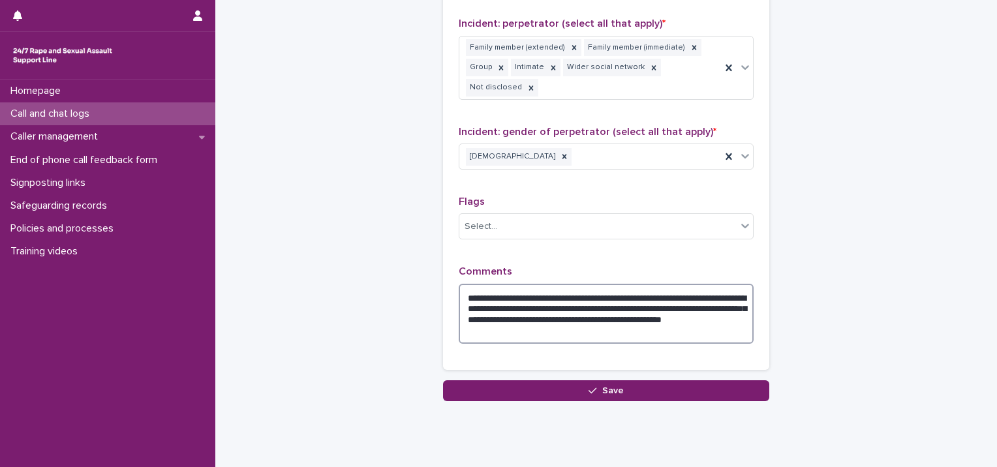
drag, startPoint x: 595, startPoint y: 326, endPoint x: 438, endPoint y: 299, distance: 159.7
click at [443, 297] on div "**********" at bounding box center [606, 37] width 326 height 666
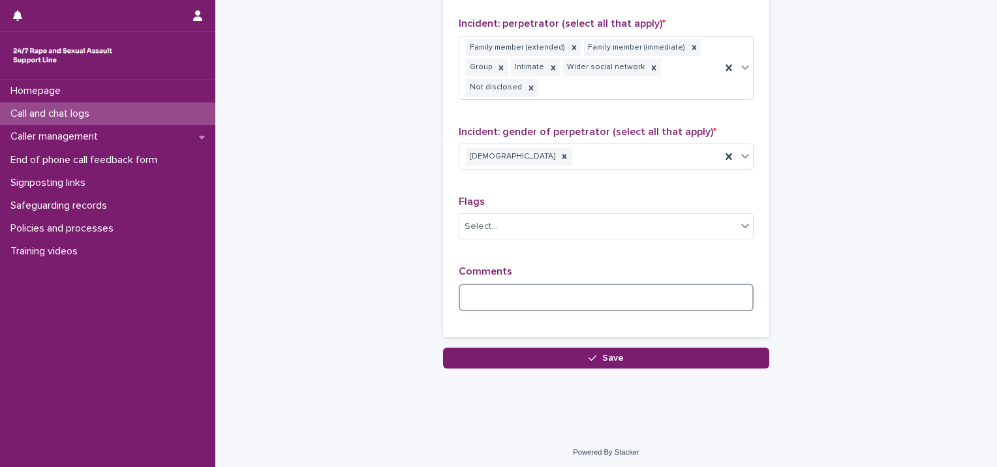
paste textarea "**********"
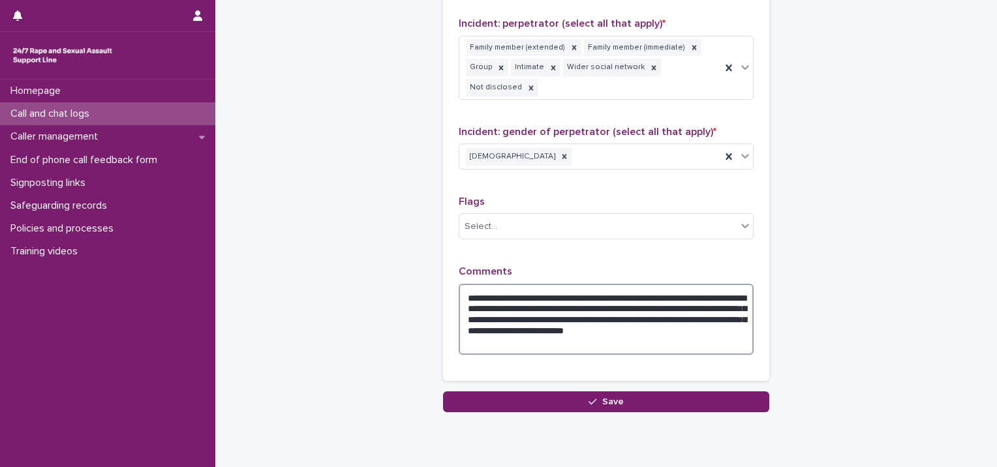
click at [496, 296] on textarea "**********" at bounding box center [606, 320] width 295 height 72
click at [493, 293] on textarea "**********" at bounding box center [606, 320] width 295 height 72
drag, startPoint x: 600, startPoint y: 326, endPoint x: 518, endPoint y: 332, distance: 82.4
click at [518, 332] on textarea "**********" at bounding box center [606, 320] width 295 height 72
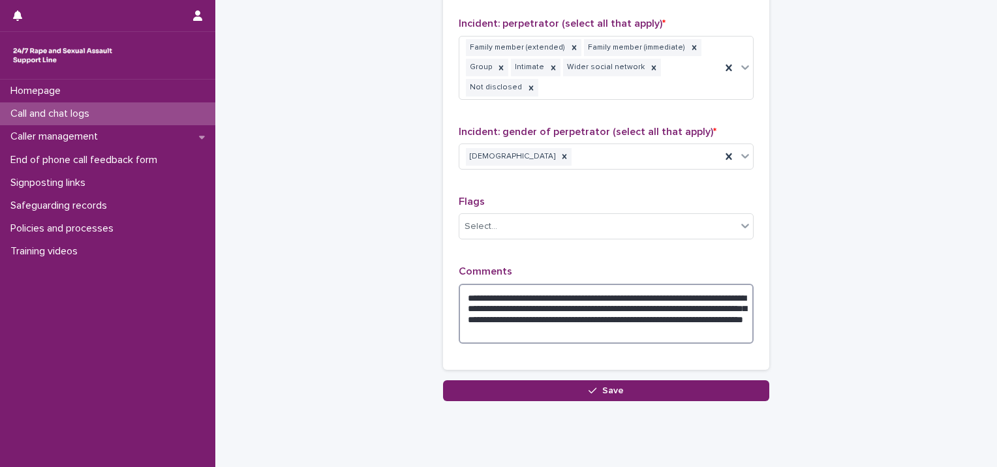
drag, startPoint x: 691, startPoint y: 290, endPoint x: 898, endPoint y: 208, distance: 223.3
click at [692, 290] on textarea "**********" at bounding box center [606, 314] width 295 height 61
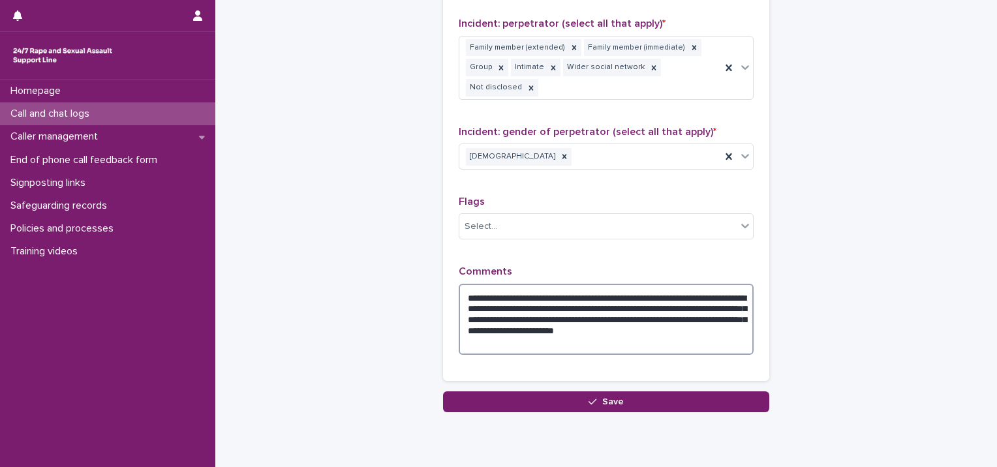
click at [489, 303] on textarea "**********" at bounding box center [606, 320] width 295 height 72
click at [497, 303] on textarea "**********" at bounding box center [606, 320] width 295 height 72
click at [537, 345] on textarea "**********" at bounding box center [606, 320] width 295 height 72
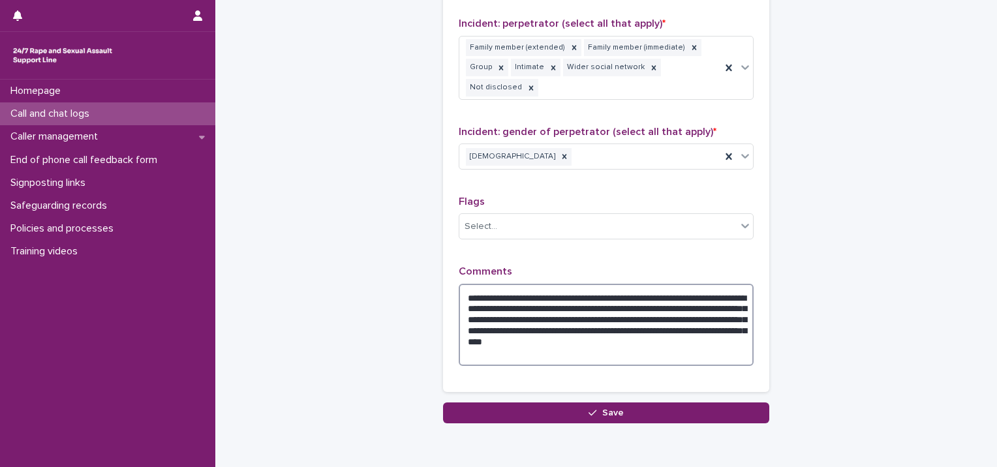
click at [572, 354] on textarea "**********" at bounding box center [606, 325] width 295 height 83
type textarea "**********"
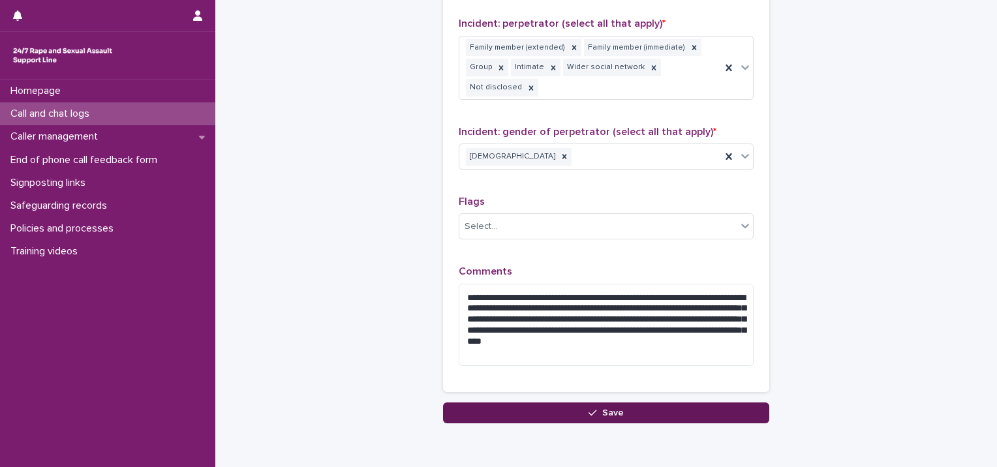
click at [614, 411] on span "Save" at bounding box center [613, 413] width 22 height 9
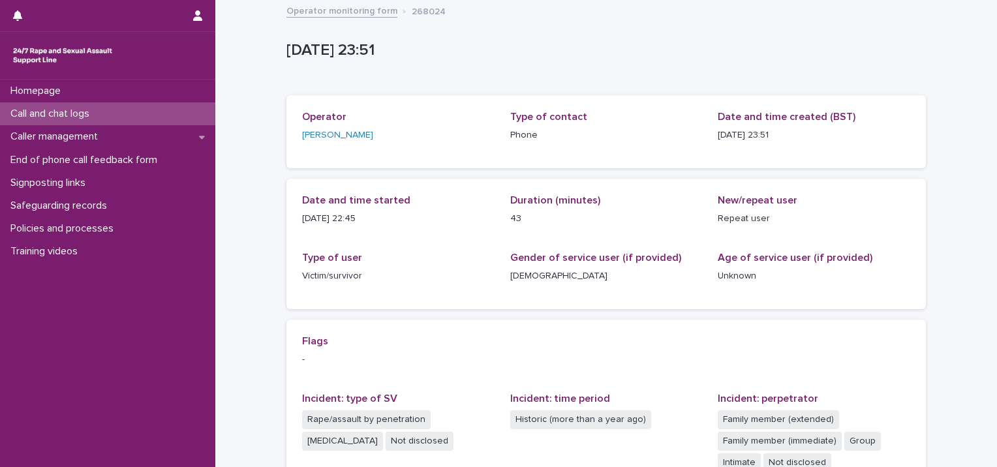
click at [106, 113] on div "Call and chat logs" at bounding box center [107, 113] width 215 height 23
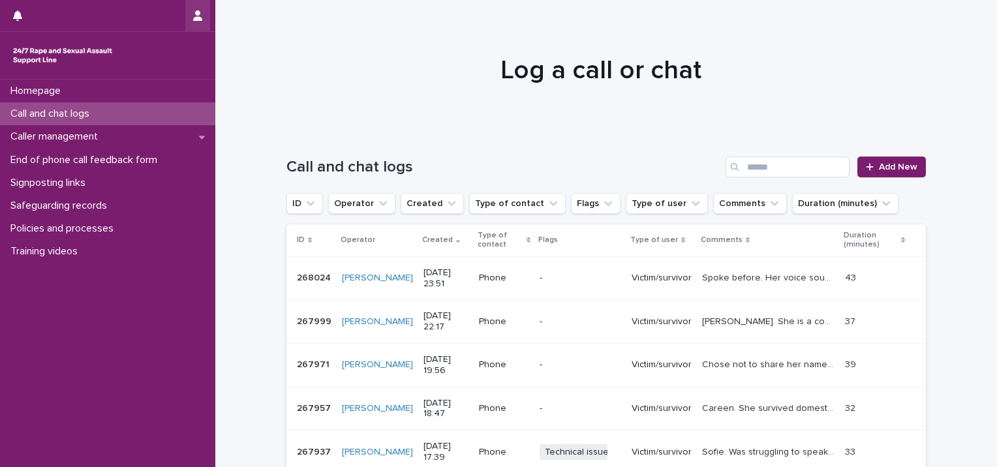
click at [197, 9] on button "button" at bounding box center [197, 15] width 25 height 31
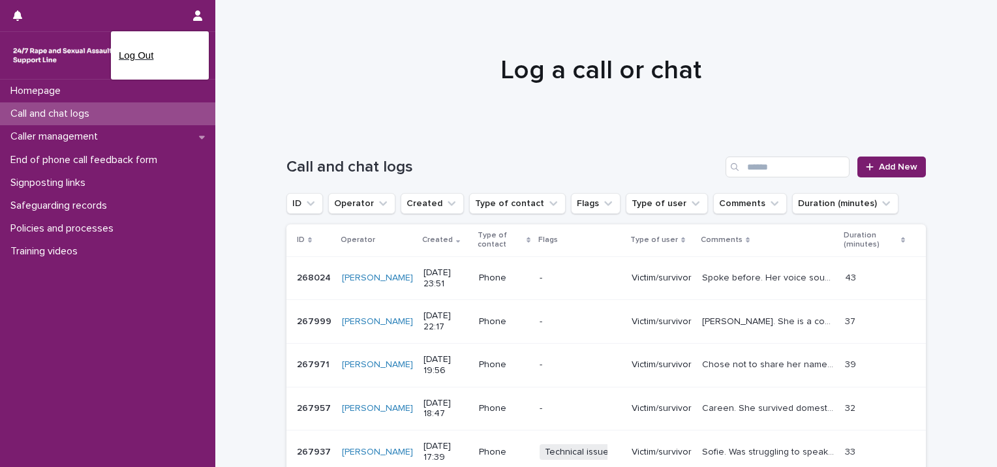
click at [158, 45] on p "Log Out" at bounding box center [160, 55] width 82 height 22
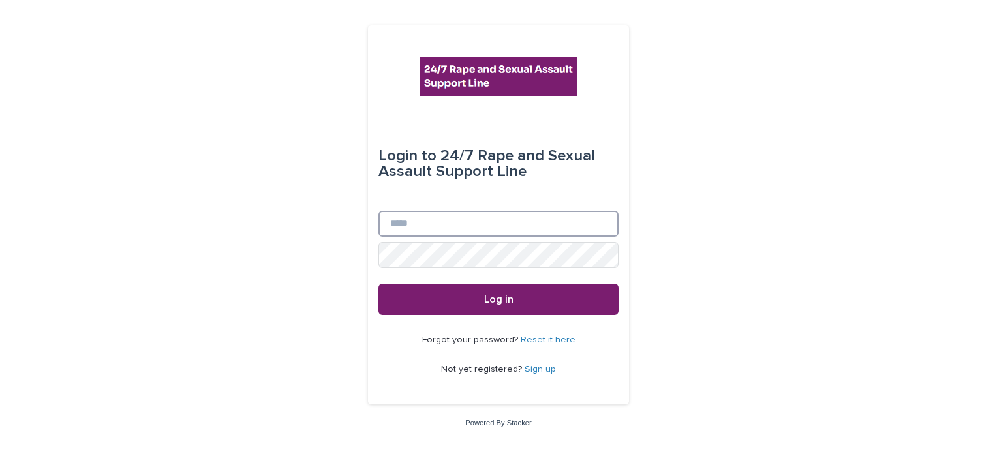
type input "**********"
